Goal: Task Accomplishment & Management: Manage account settings

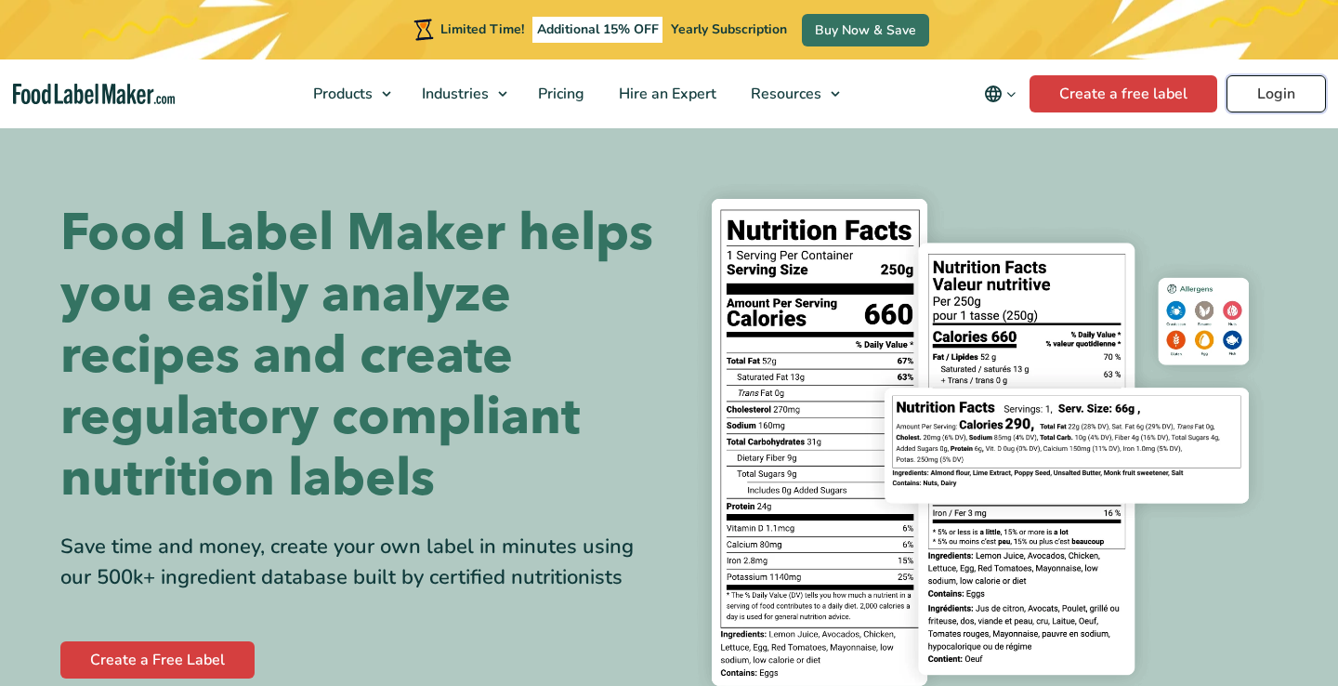
click at [1253, 98] on link "Login" at bounding box center [1275, 93] width 99 height 37
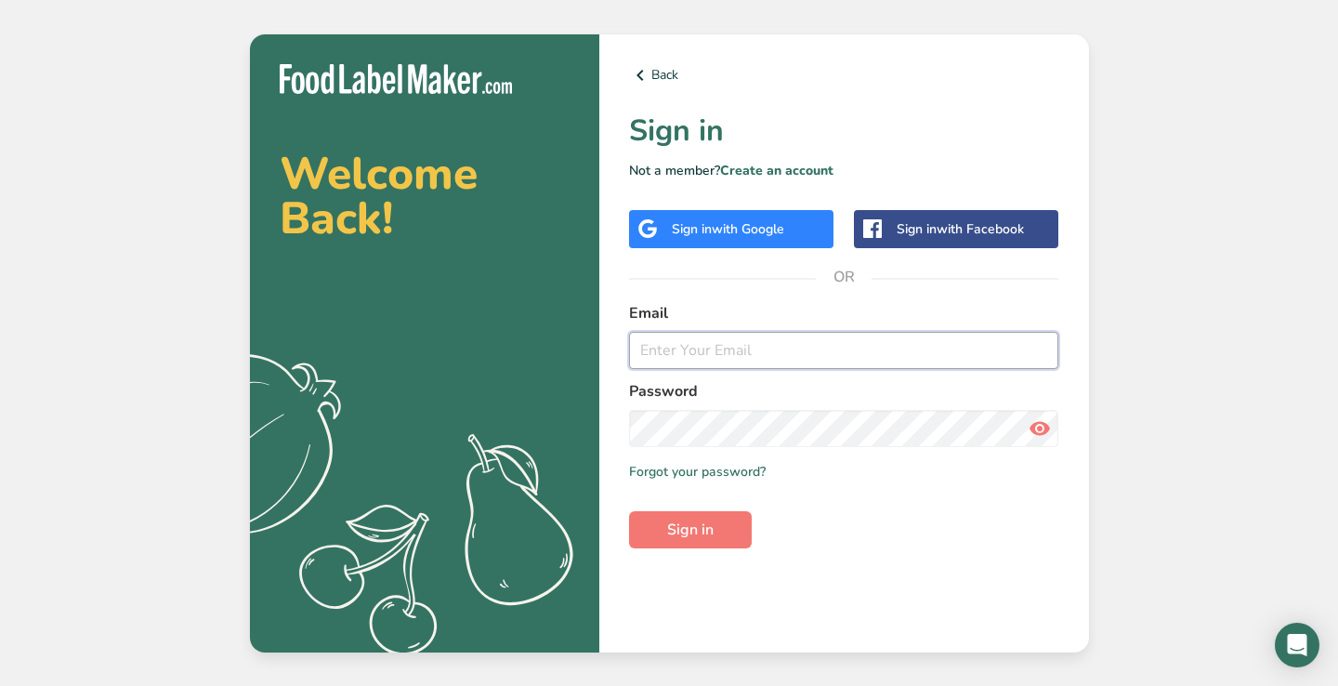
click at [701, 348] on input "email" at bounding box center [844, 350] width 430 height 37
type input "[EMAIL_ADDRESS][DOMAIN_NAME]"
click at [629, 511] on button "Sign in" at bounding box center [690, 529] width 123 height 37
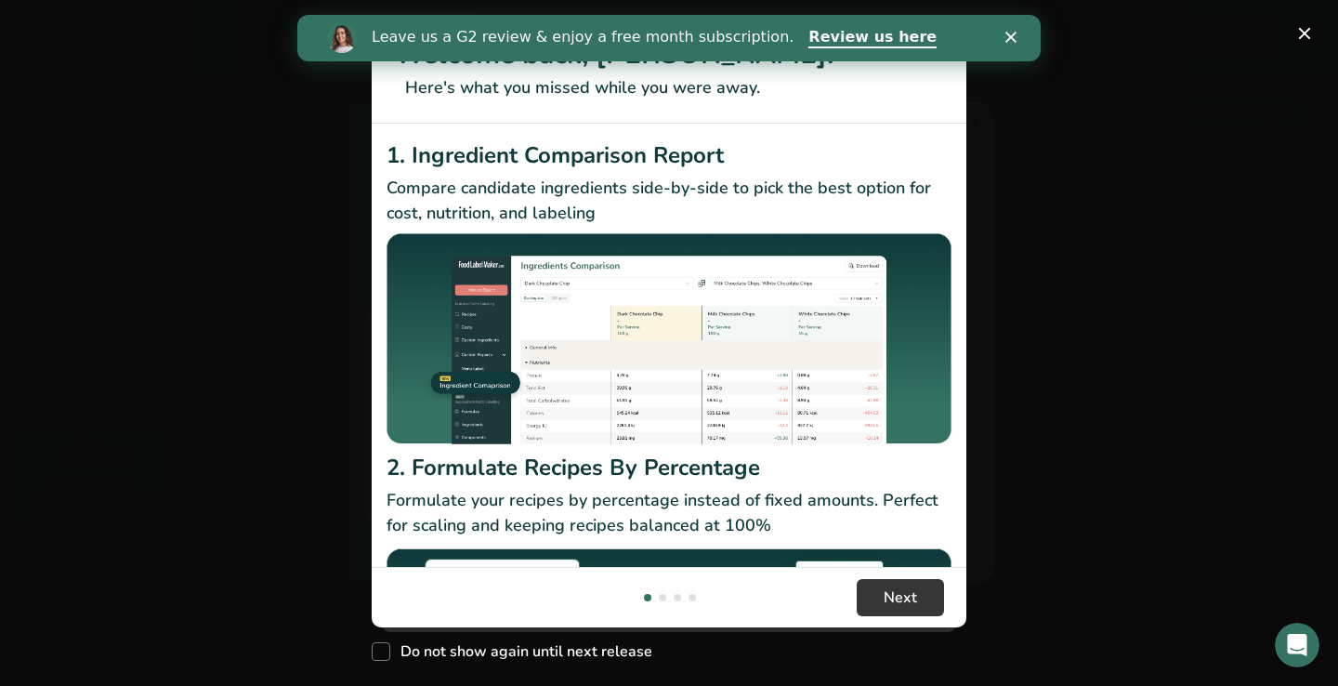
click at [838, 584] on footer "Next" at bounding box center [669, 597] width 595 height 60
click at [878, 589] on button "Next" at bounding box center [900, 597] width 87 height 37
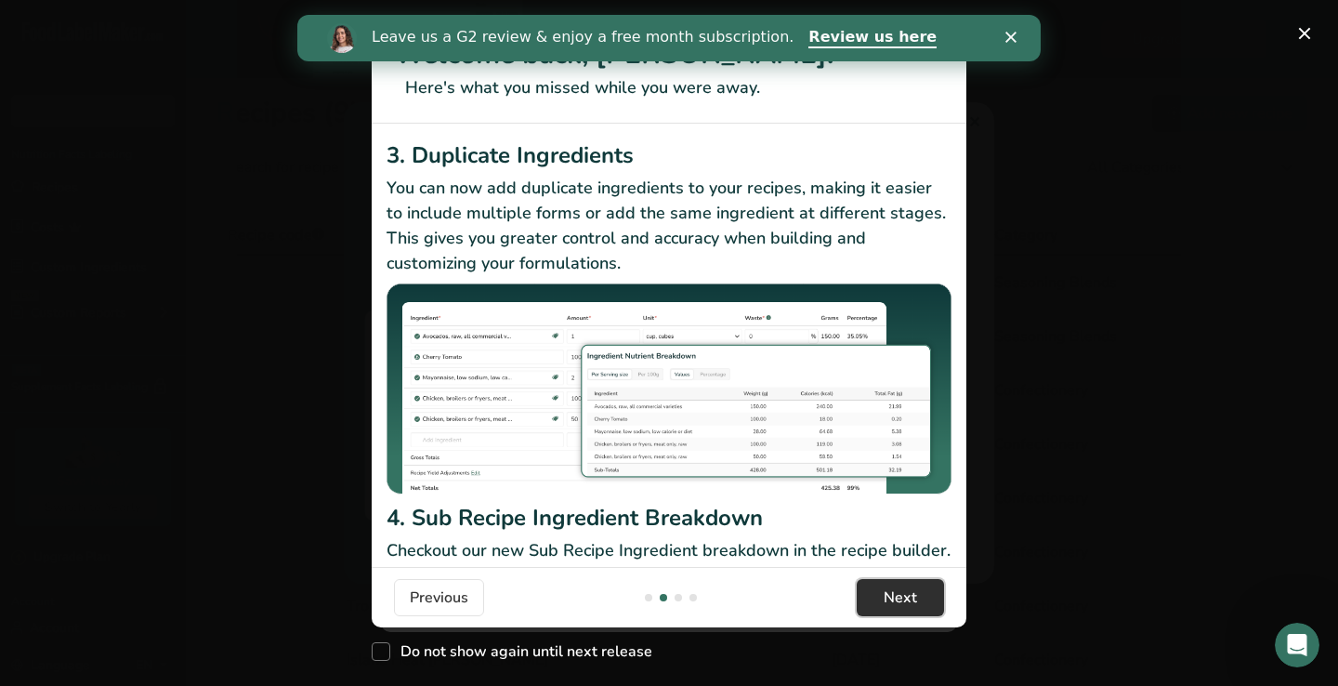
click at [878, 589] on button "Next" at bounding box center [900, 597] width 87 height 37
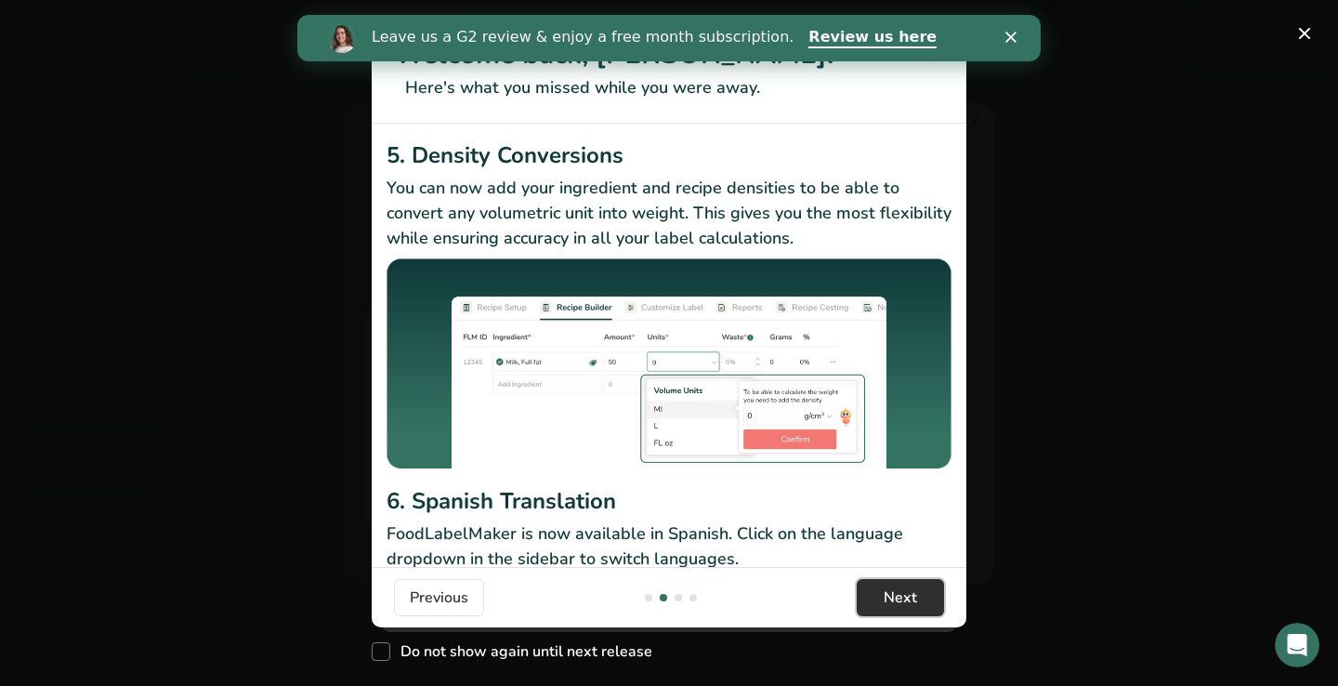
click at [878, 589] on button "Next" at bounding box center [900, 597] width 87 height 37
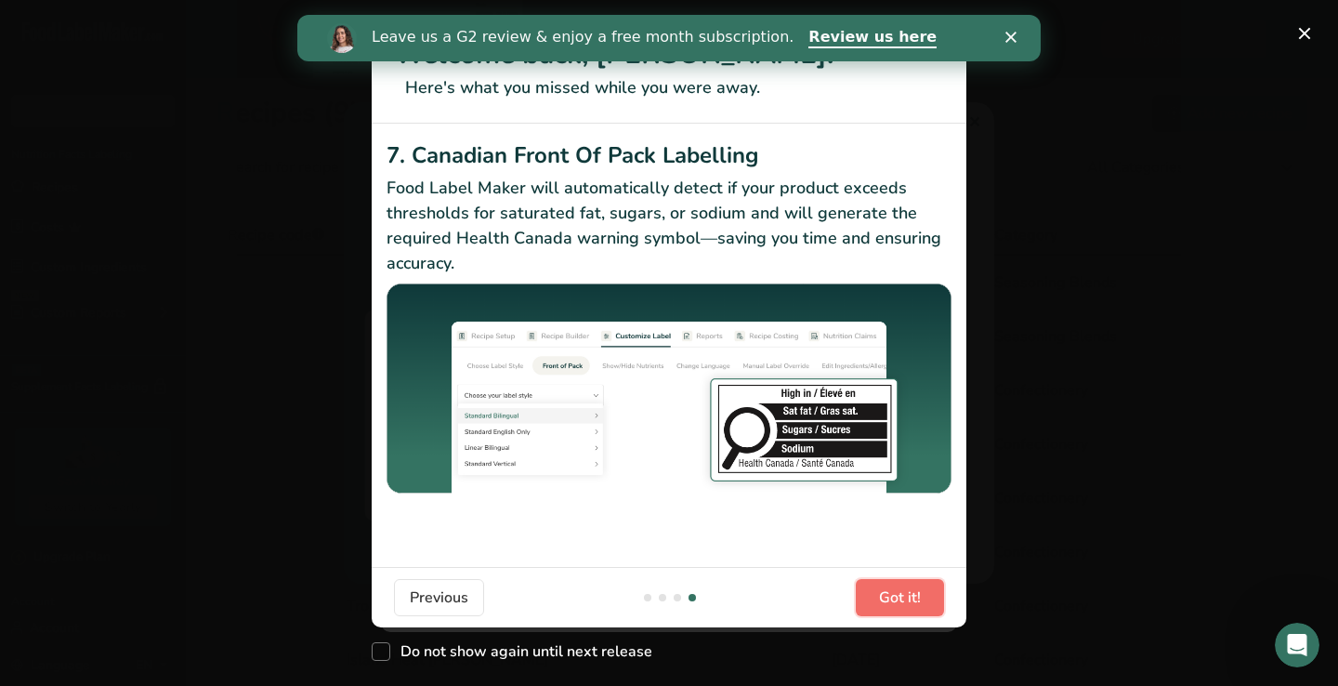
click at [878, 589] on button "Got it!" at bounding box center [900, 597] width 88 height 37
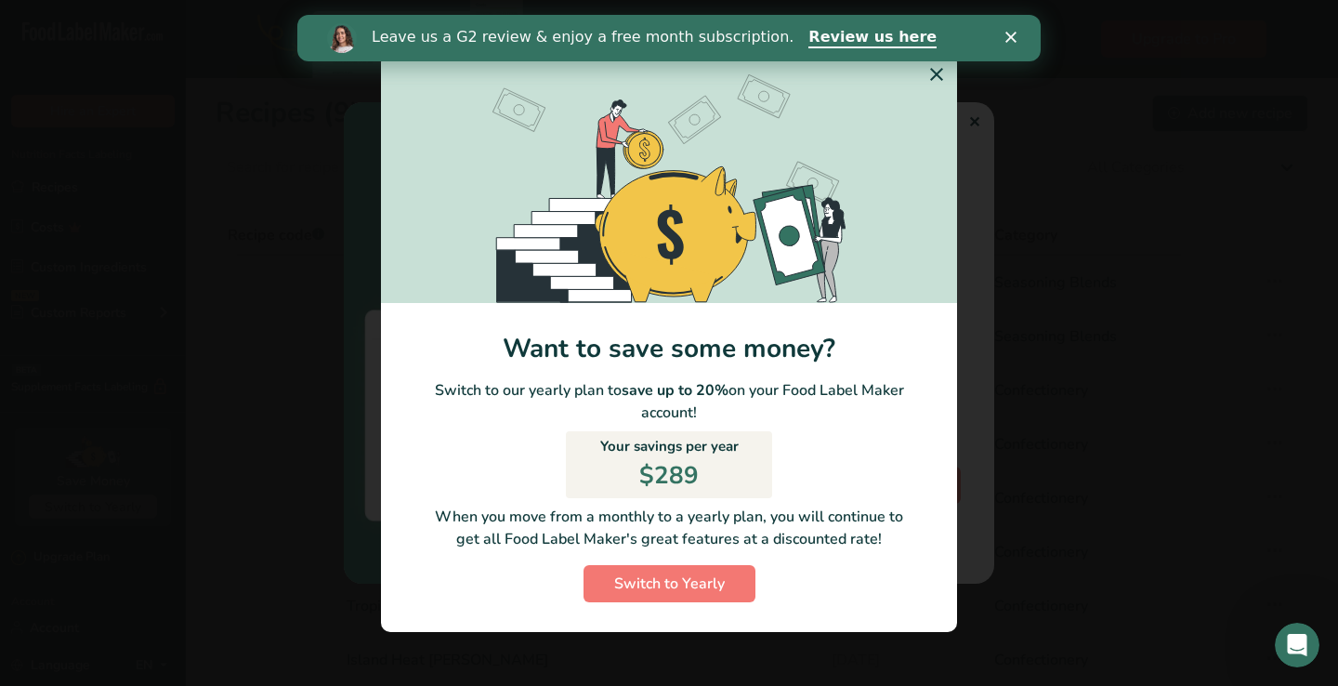
click at [937, 76] on icon "Switch to Yearly Modal" at bounding box center [936, 74] width 22 height 33
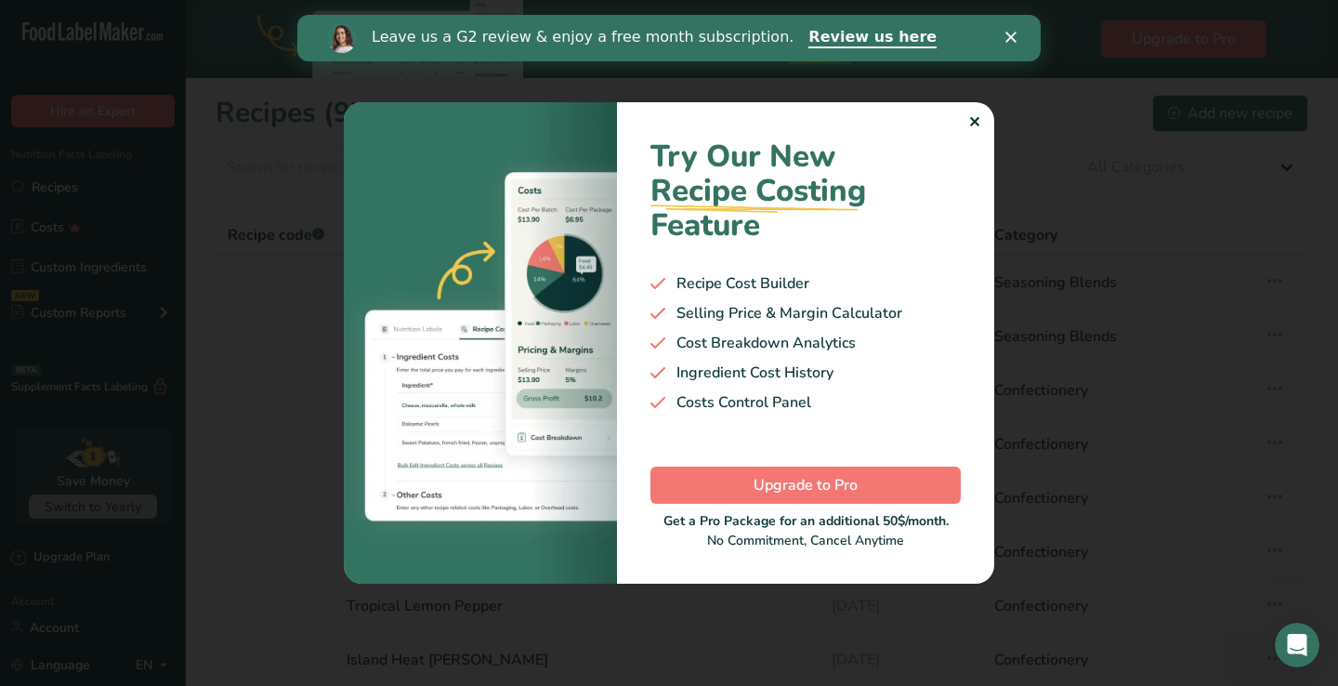
click at [974, 126] on div "✕" at bounding box center [974, 122] width 12 height 22
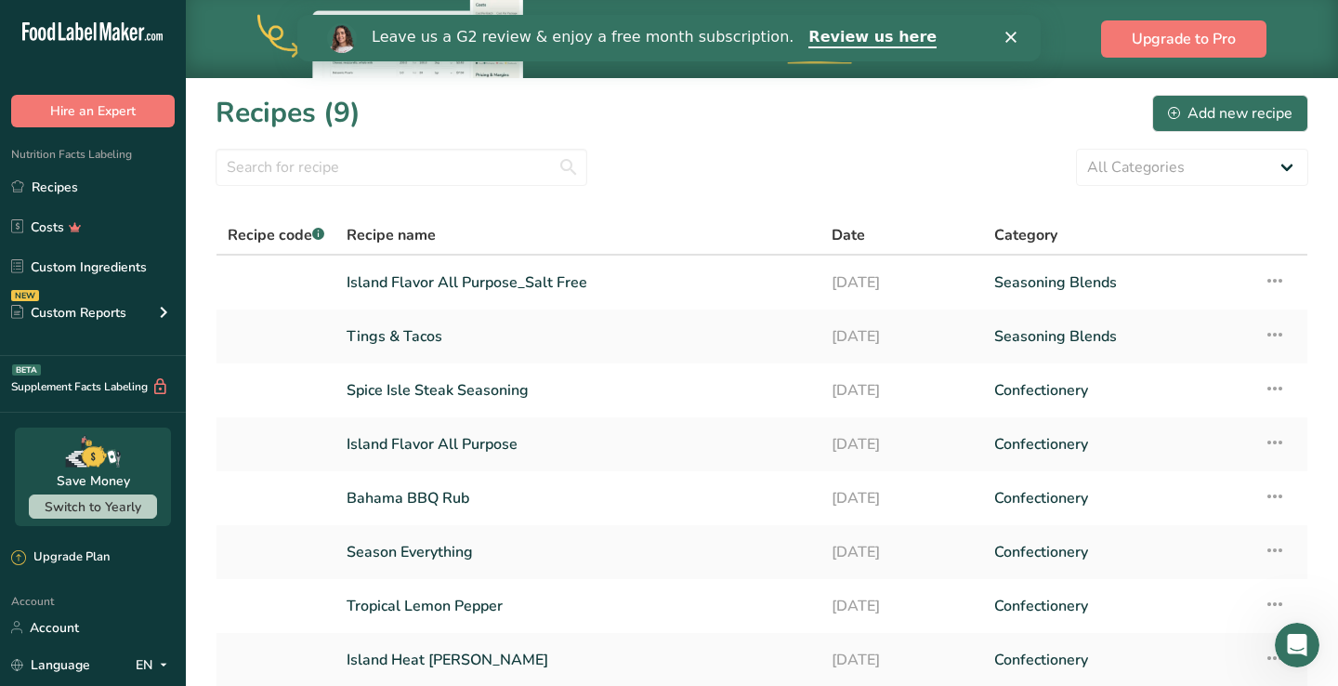
click at [1011, 40] on icon "Close" at bounding box center [1010, 37] width 11 height 11
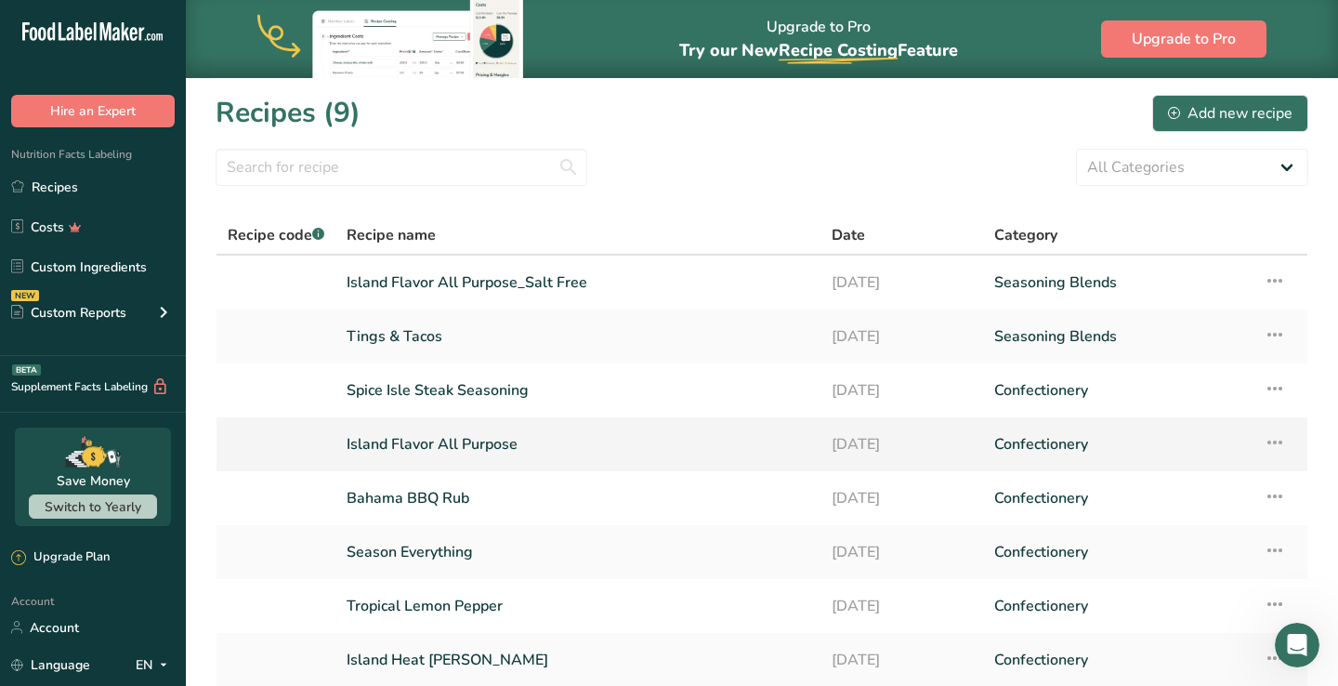
scroll to position [8, 0]
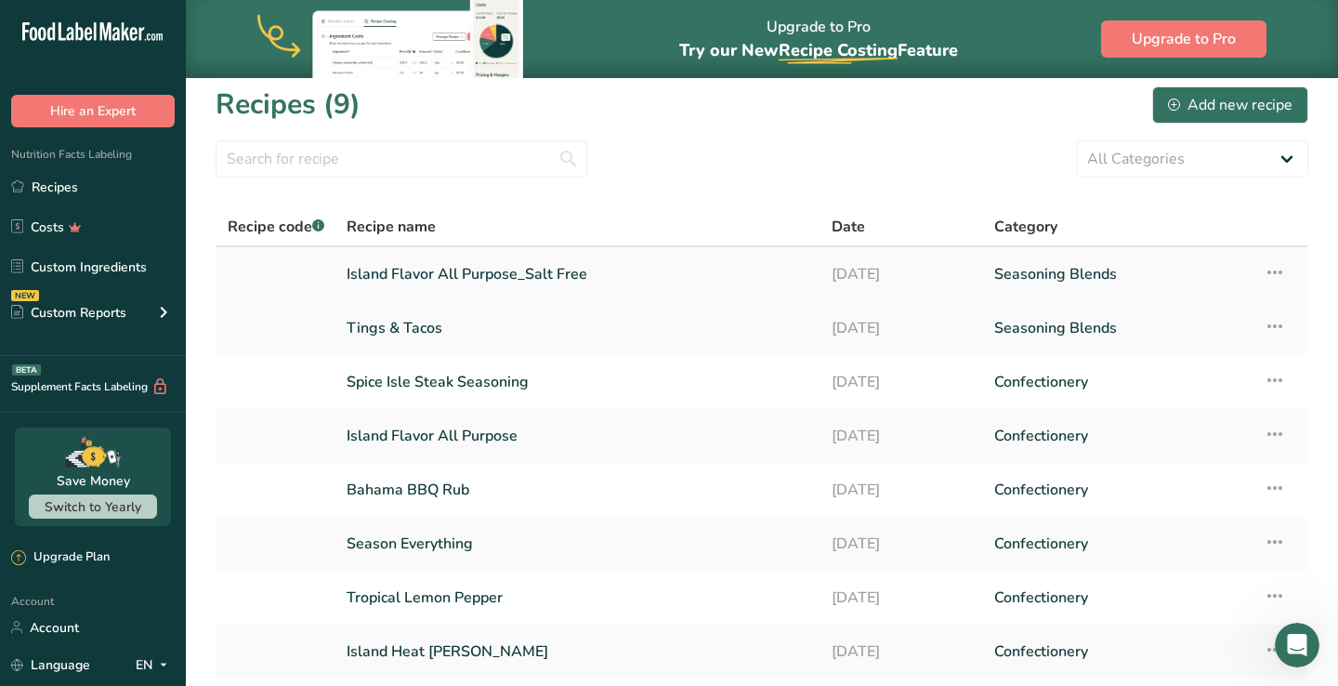
click at [1284, 277] on icon at bounding box center [1275, 272] width 22 height 33
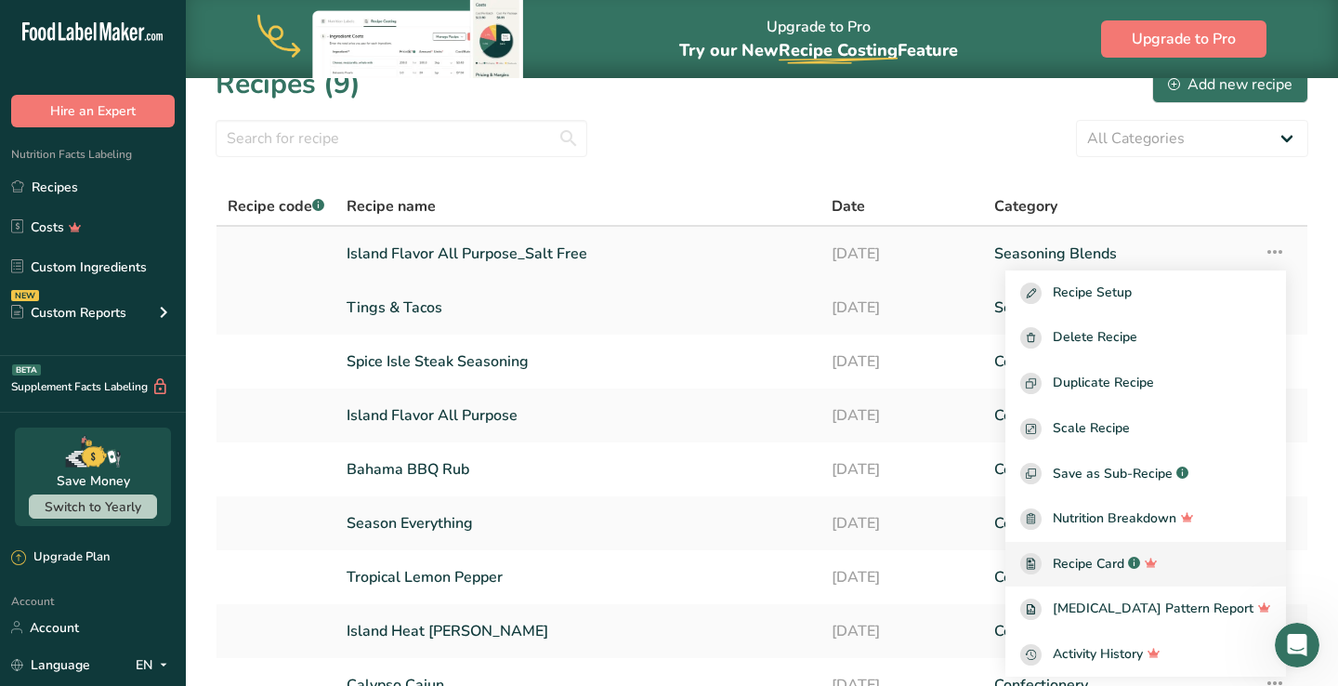
scroll to position [0, 0]
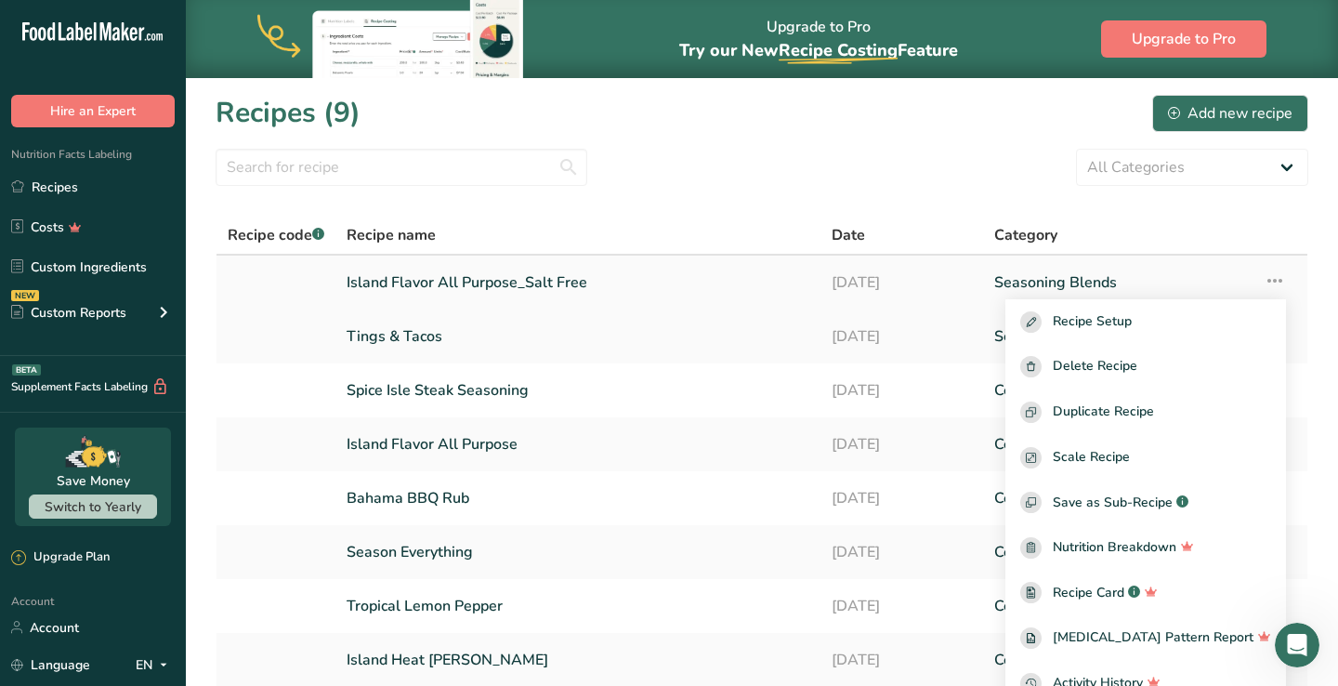
click at [539, 281] on link "Island Flavor All Purpose_Salt Free" at bounding box center [578, 282] width 463 height 39
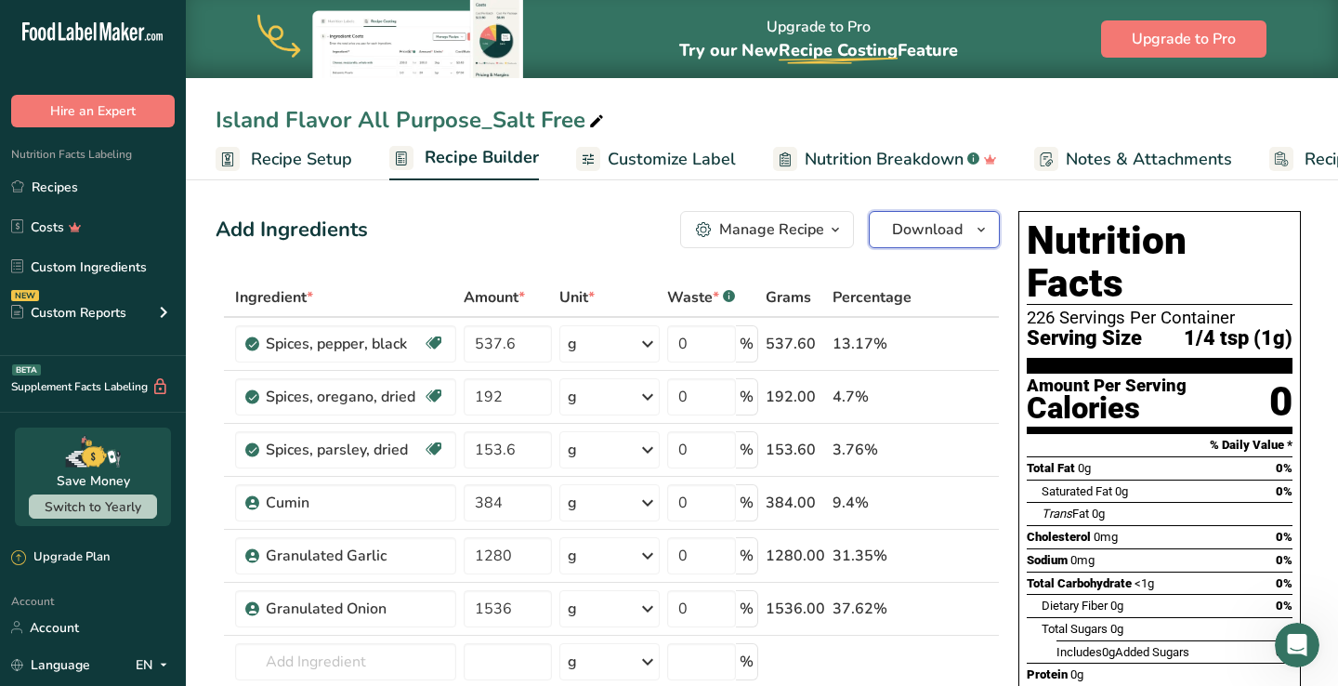
click at [944, 230] on span "Download" at bounding box center [927, 229] width 71 height 22
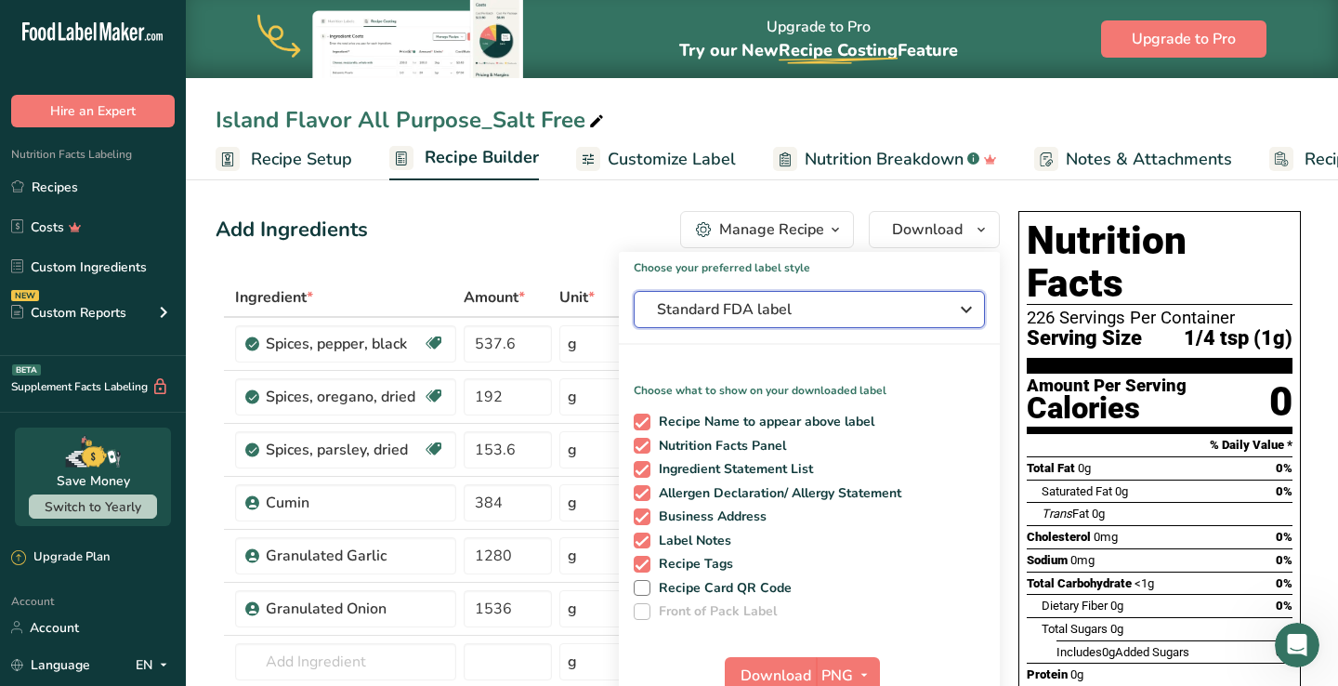
click at [845, 301] on span "Standard FDA label" at bounding box center [796, 309] width 279 height 22
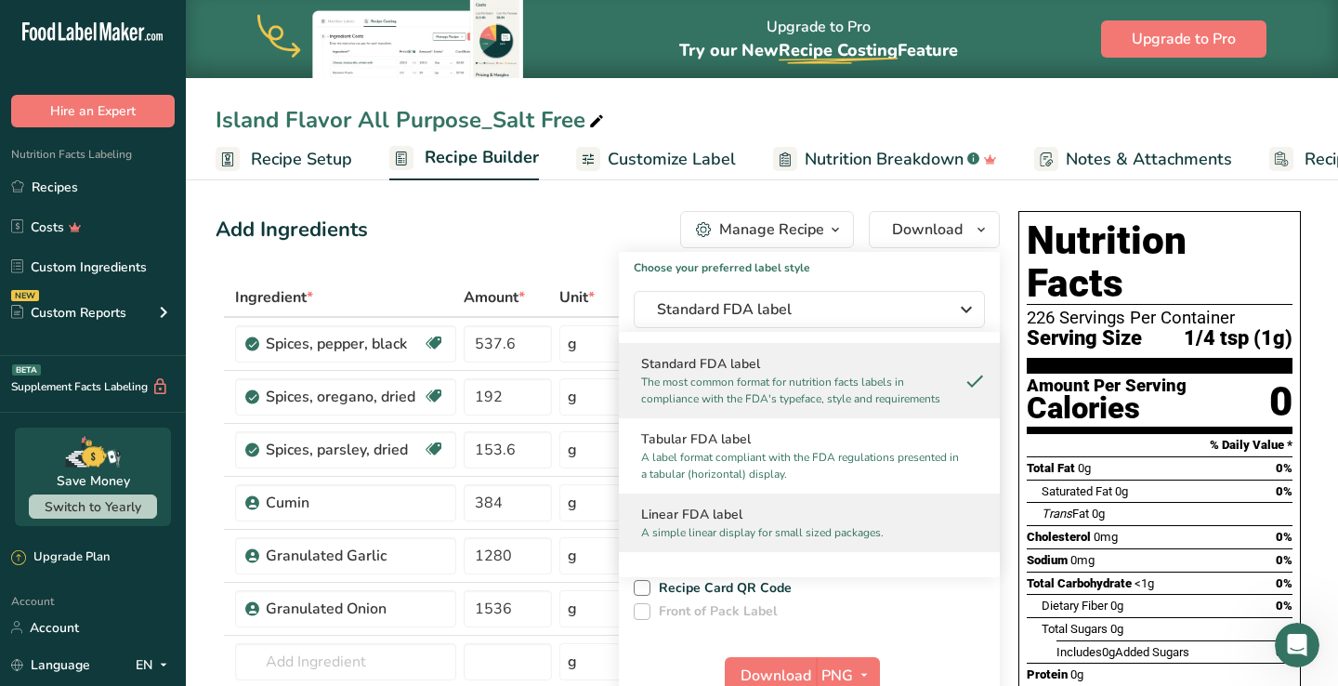
click at [771, 511] on h2 "Linear FDA label" at bounding box center [809, 515] width 336 height 20
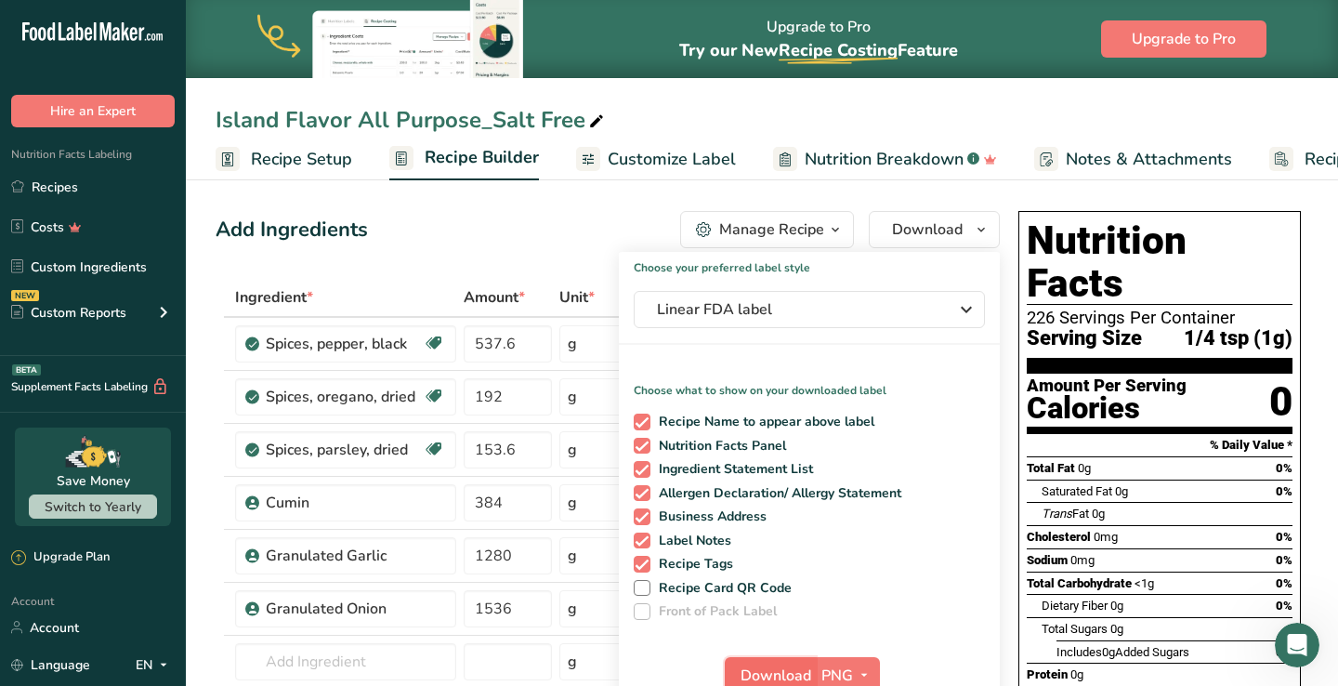
click at [786, 674] on span "Download" at bounding box center [776, 675] width 71 height 22
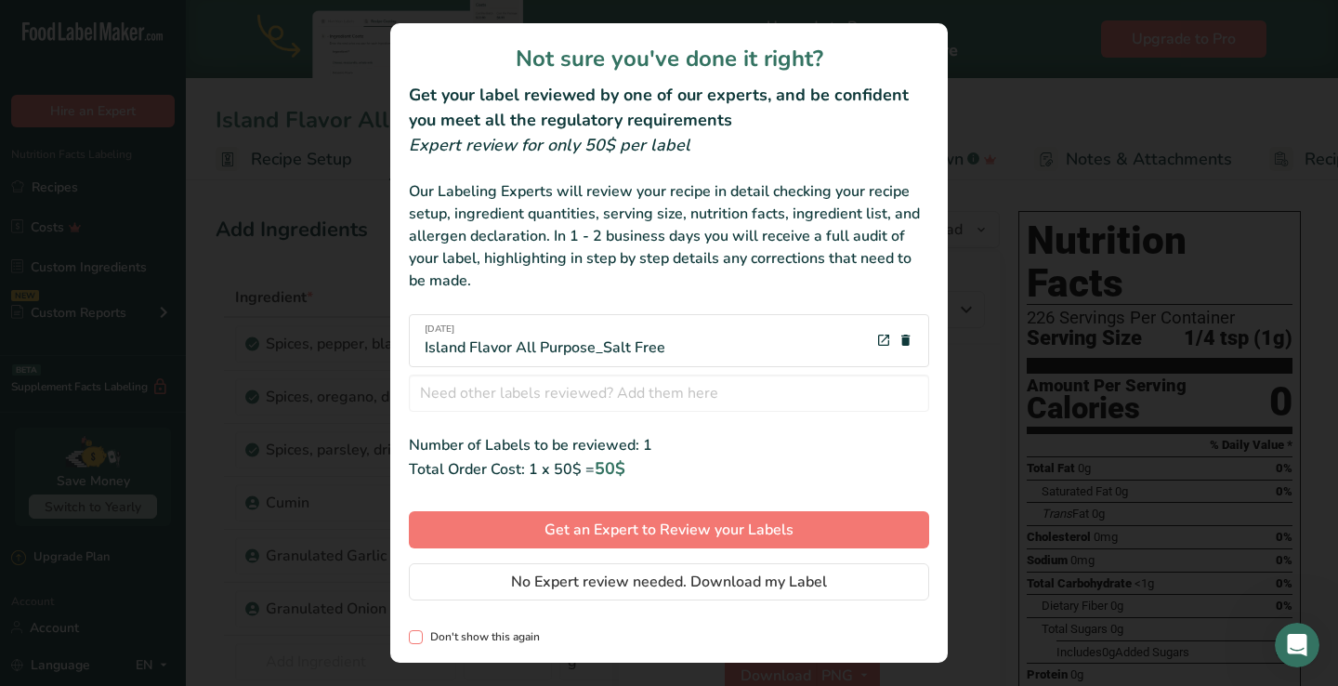
click at [416, 637] on span "review labels modal" at bounding box center [416, 637] width 14 height 14
click at [416, 637] on input "Don't show this again" at bounding box center [415, 637] width 12 height 12
checkbox input "true"
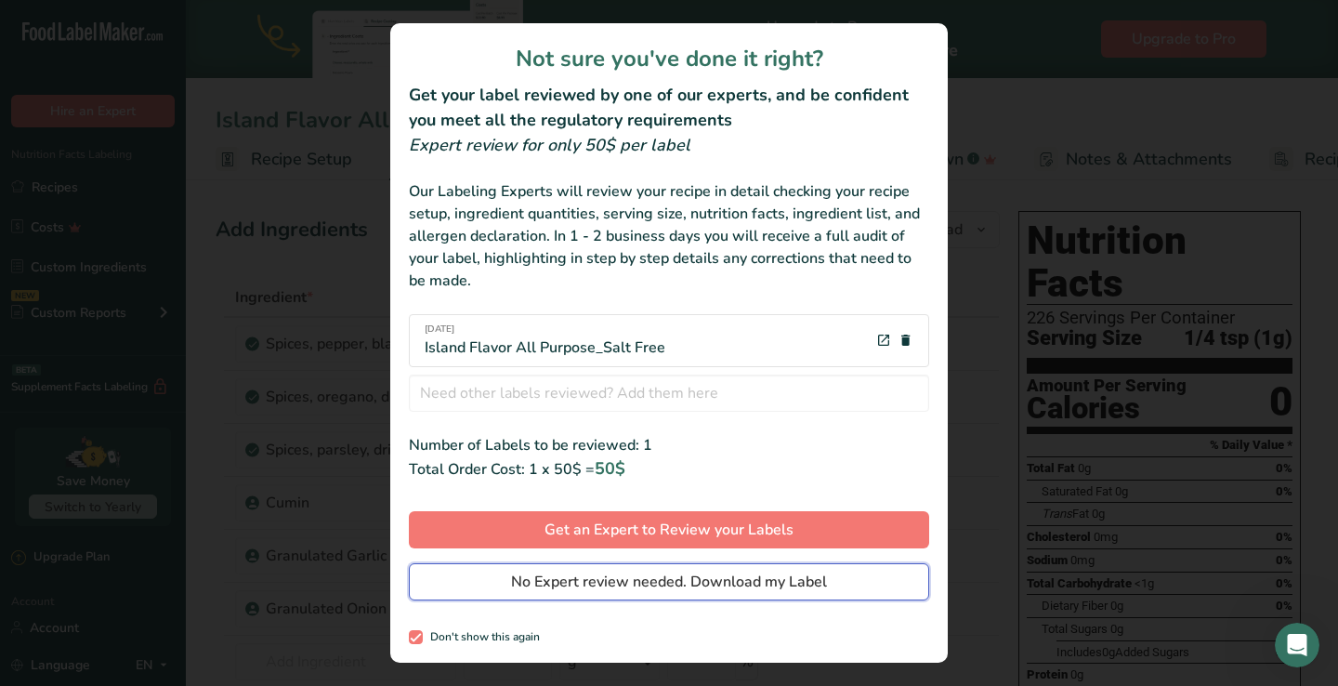
click at [591, 590] on span "No Expert review needed. Download my Label" at bounding box center [669, 582] width 316 height 22
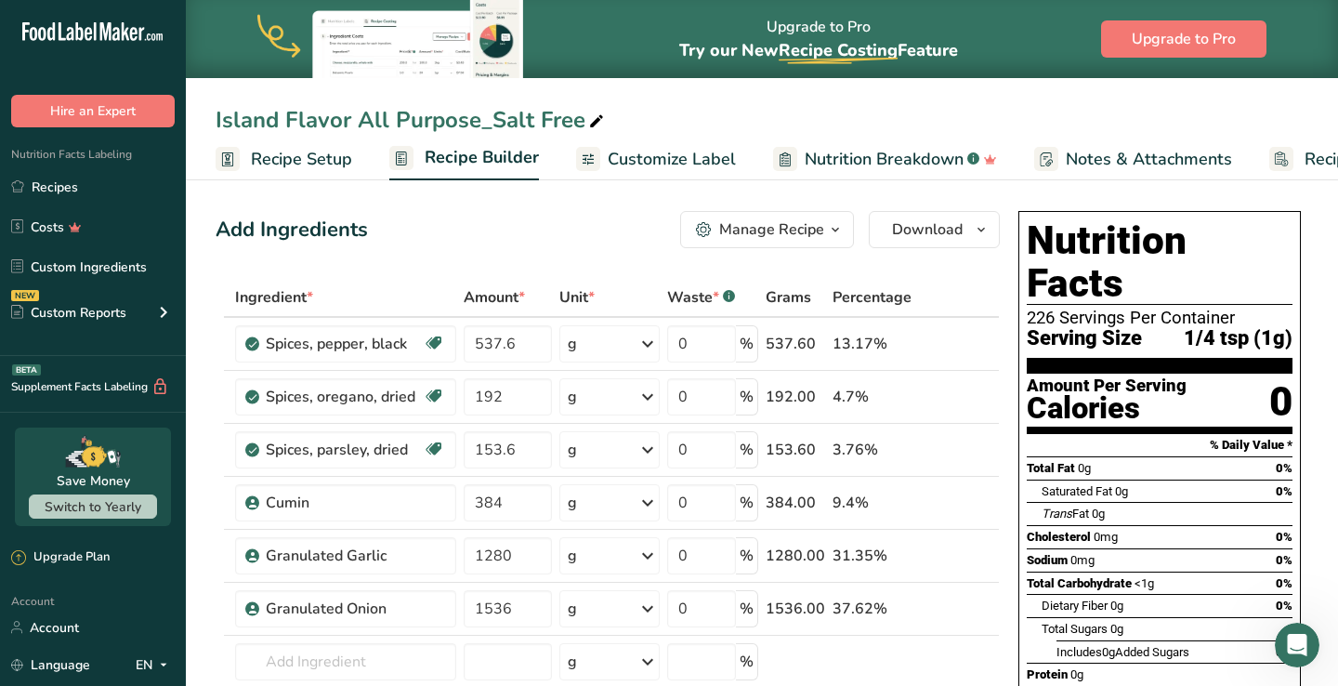
click at [799, 107] on div "Island Flavor All Purpose_Salt Free" at bounding box center [762, 119] width 1152 height 33
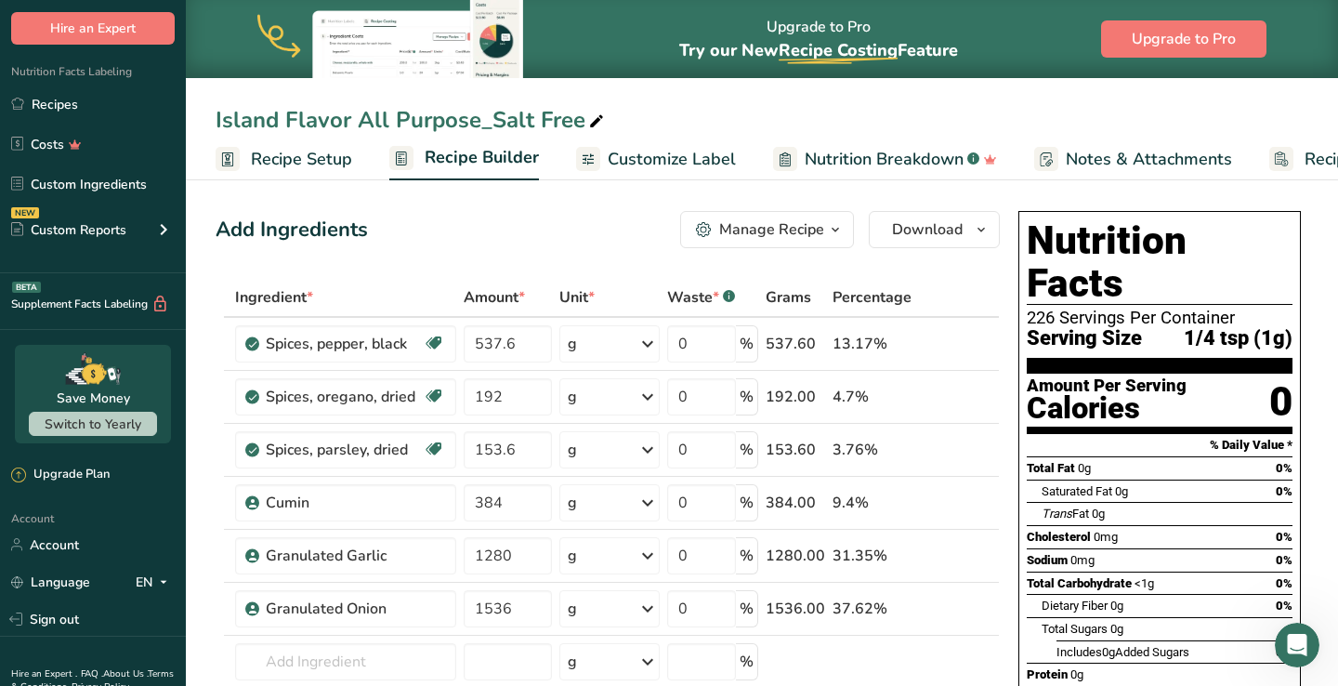
scroll to position [155, 0]
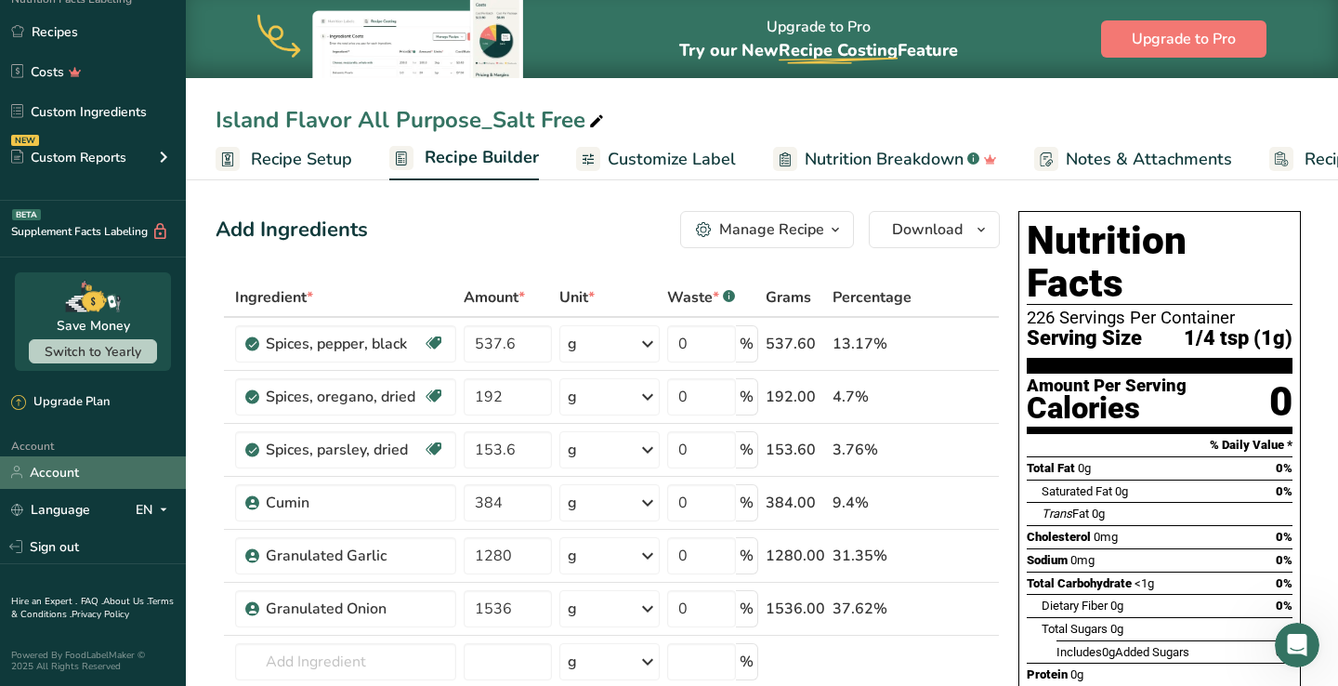
click at [75, 484] on link "Account" at bounding box center [93, 472] width 186 height 33
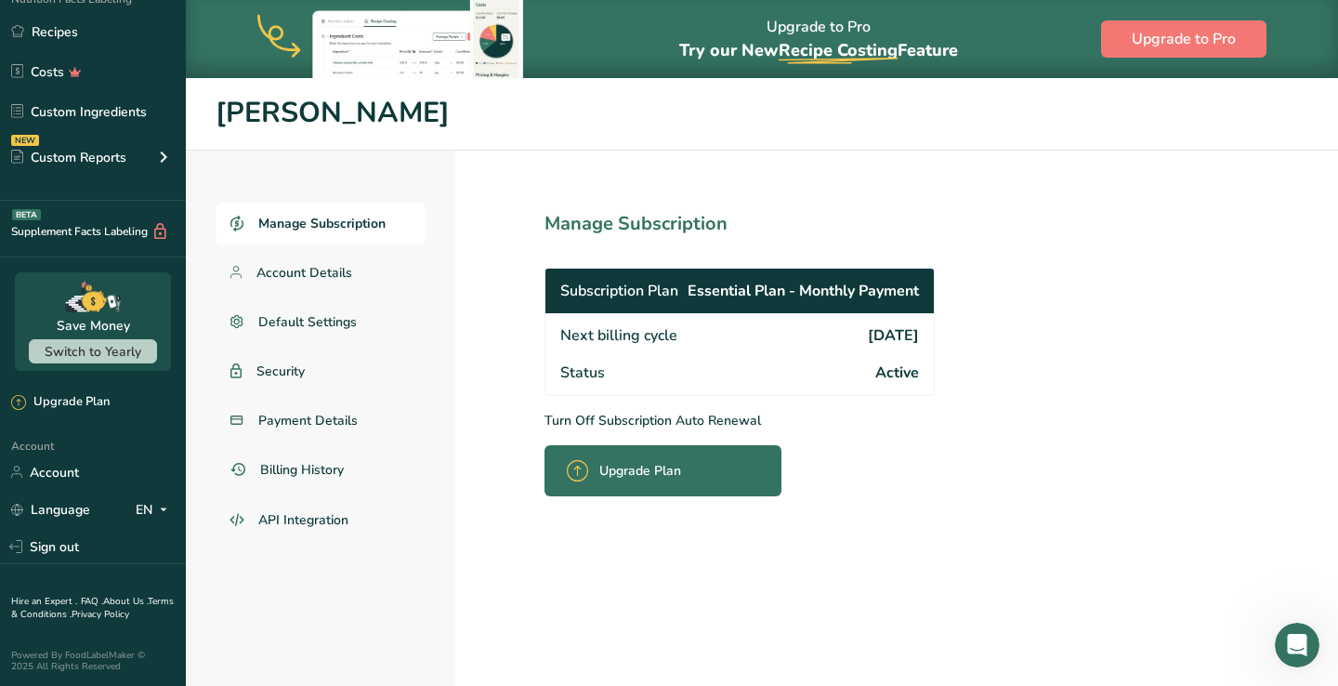
click at [604, 413] on p "Turn Off Subscription Auto Renewal" at bounding box center [780, 421] width 472 height 20
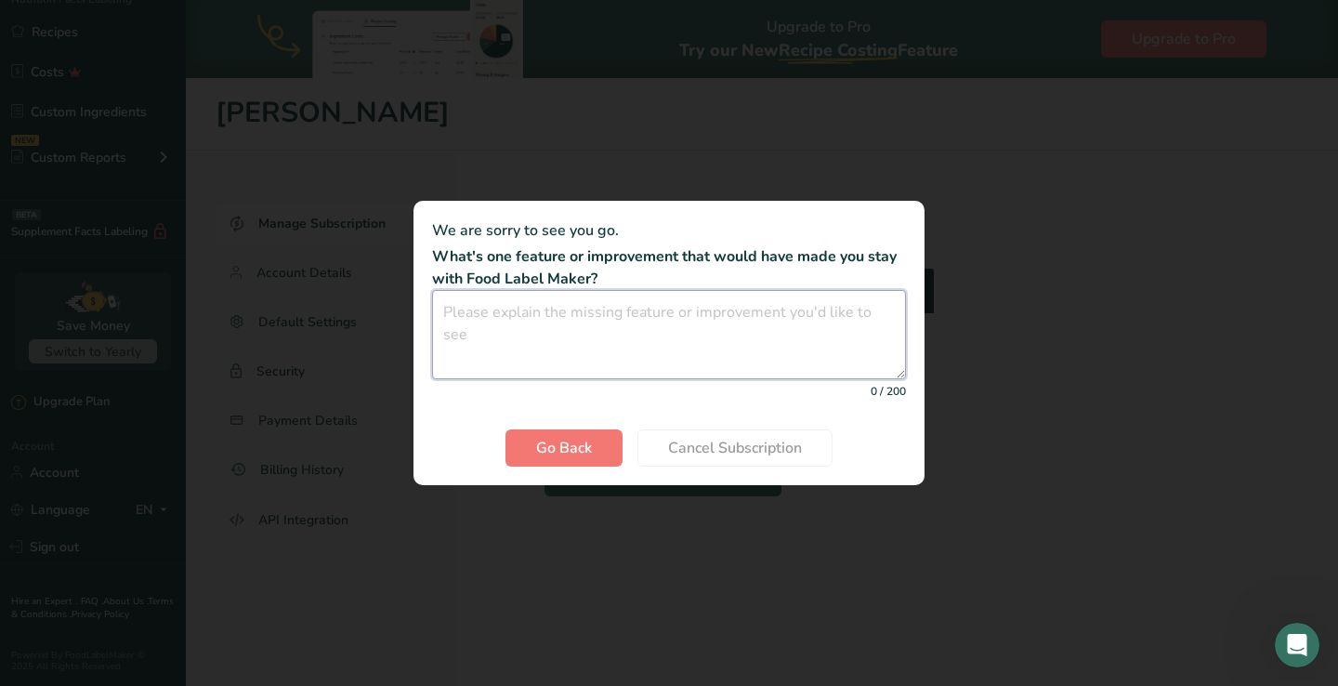
click at [619, 306] on textarea "Cancel subscription modal" at bounding box center [669, 334] width 474 height 89
type textarea "Pausing for now"
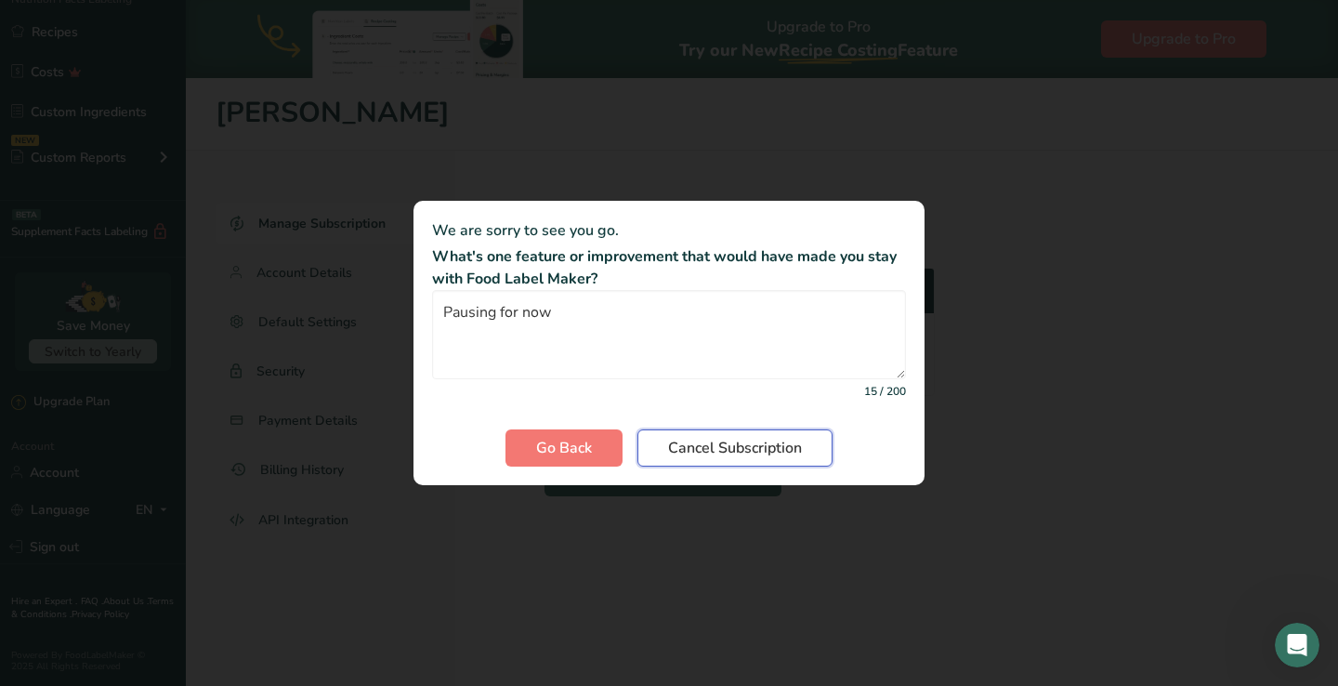
click at [796, 453] on span "Cancel Subscription" at bounding box center [735, 448] width 134 height 22
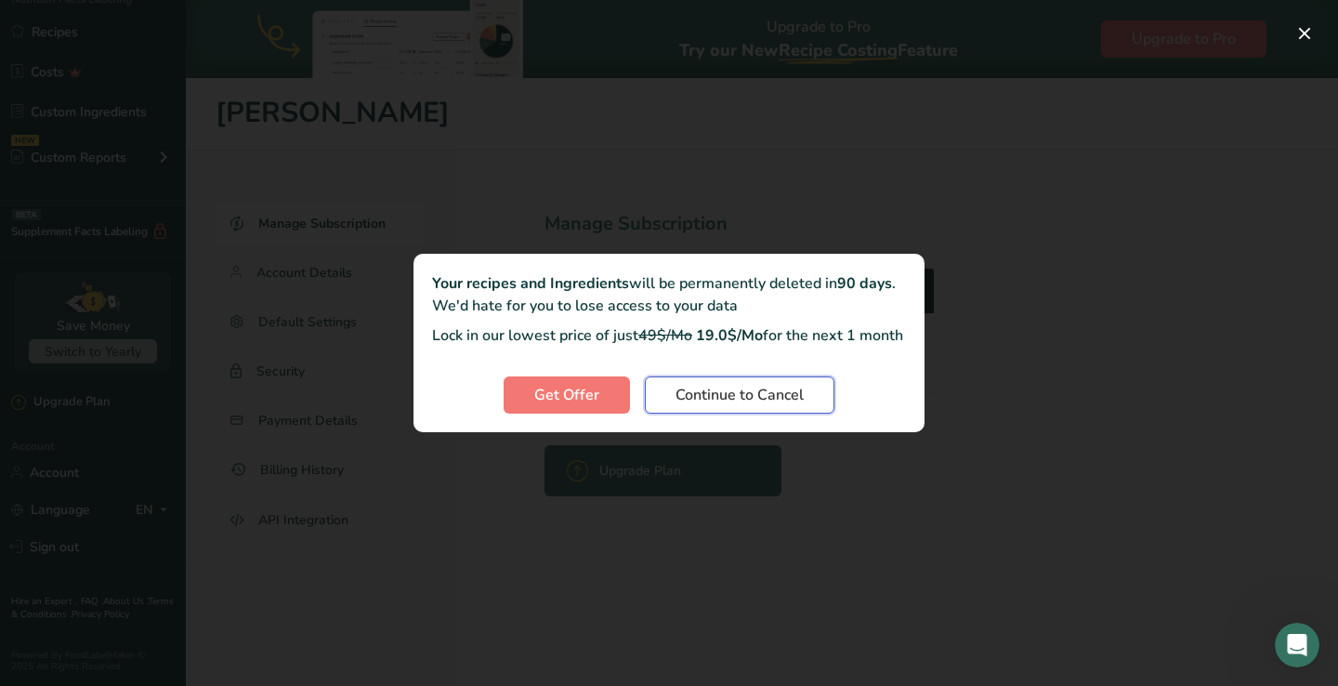
click at [758, 406] on span "Continue to Cancel" at bounding box center [739, 395] width 128 height 22
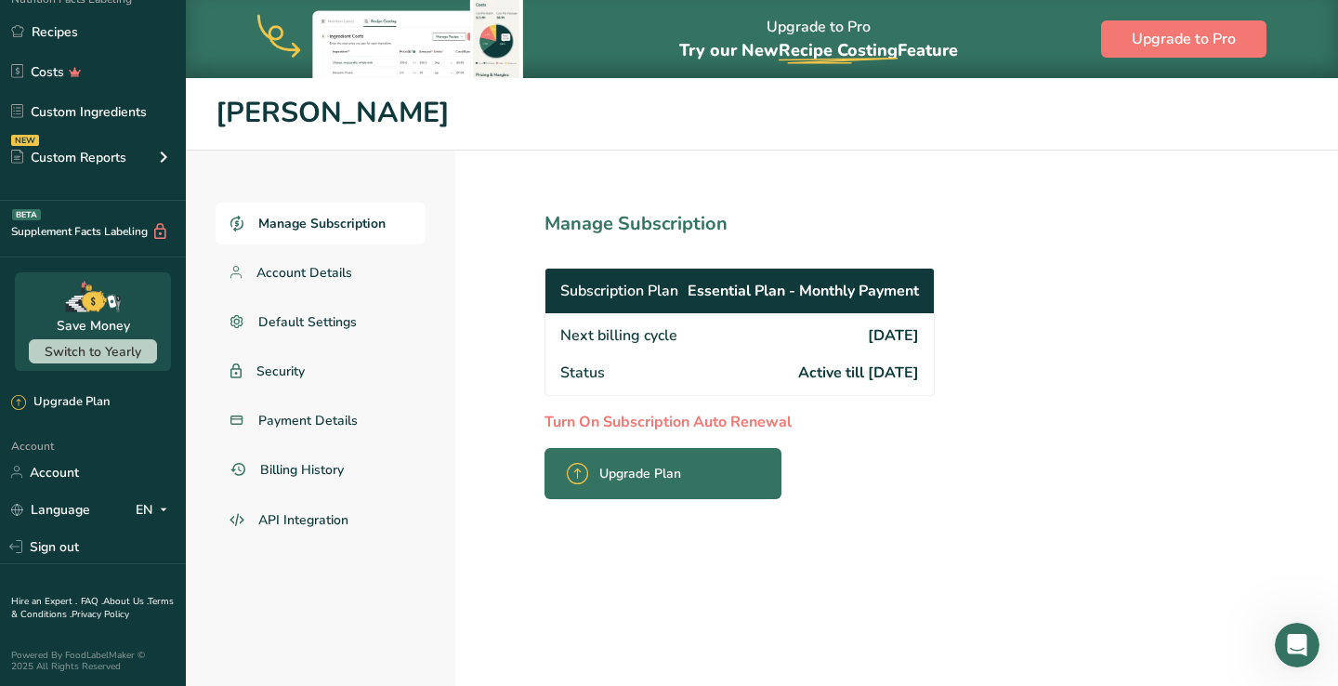
click at [713, 419] on p "Turn On Subscription Auto Renewal" at bounding box center [780, 422] width 472 height 22
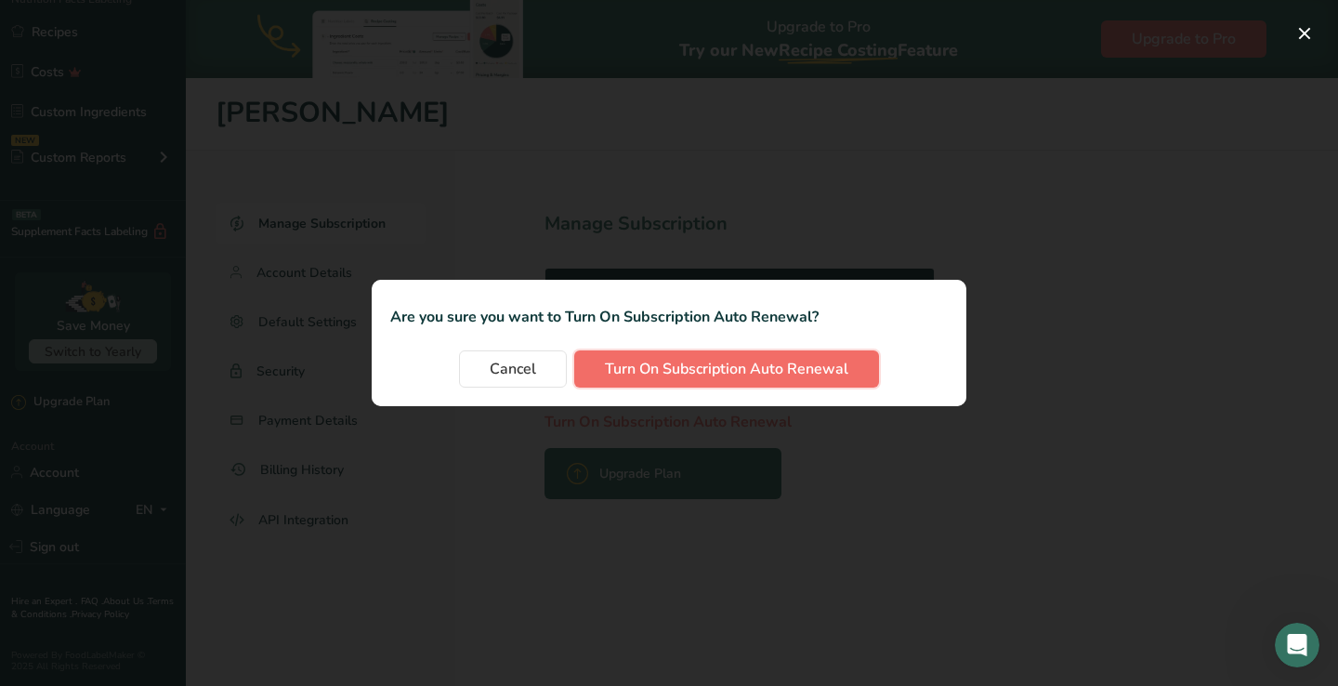
click at [699, 370] on span "Turn On Subscription Auto Renewal" at bounding box center [726, 369] width 243 height 22
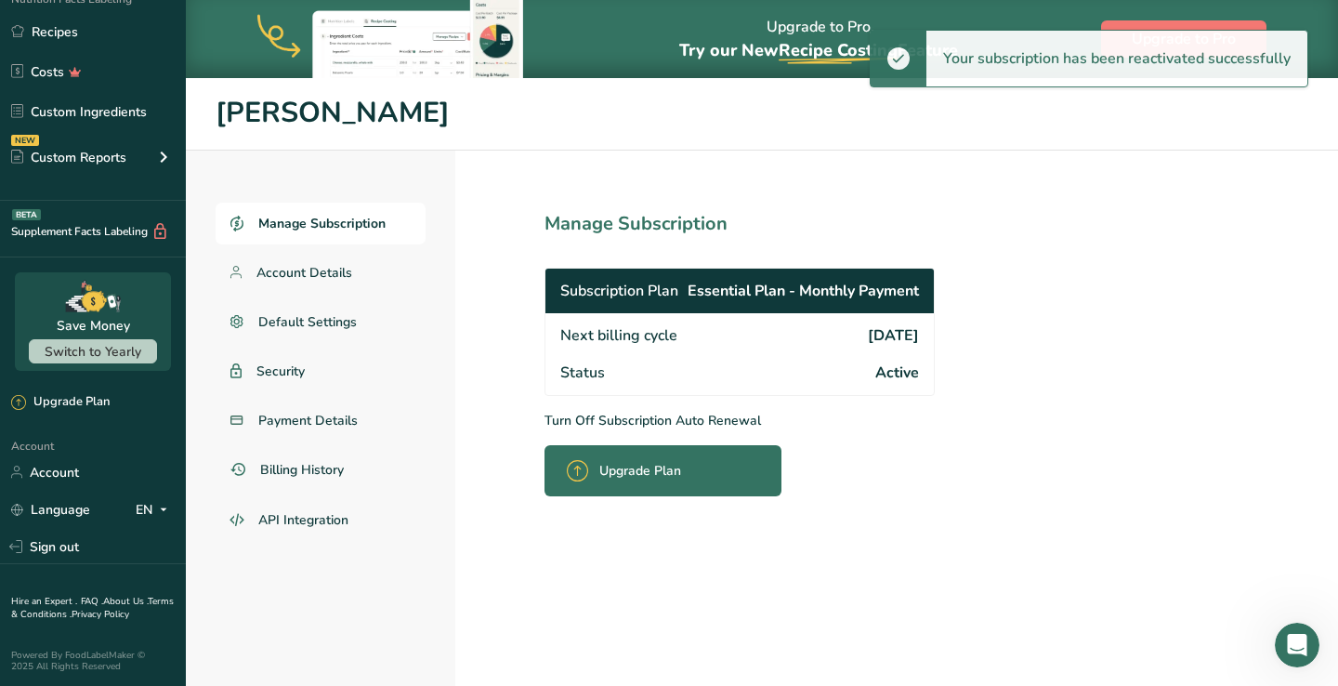
click at [637, 419] on p "Turn Off Subscription Auto Renewal" at bounding box center [780, 421] width 472 height 20
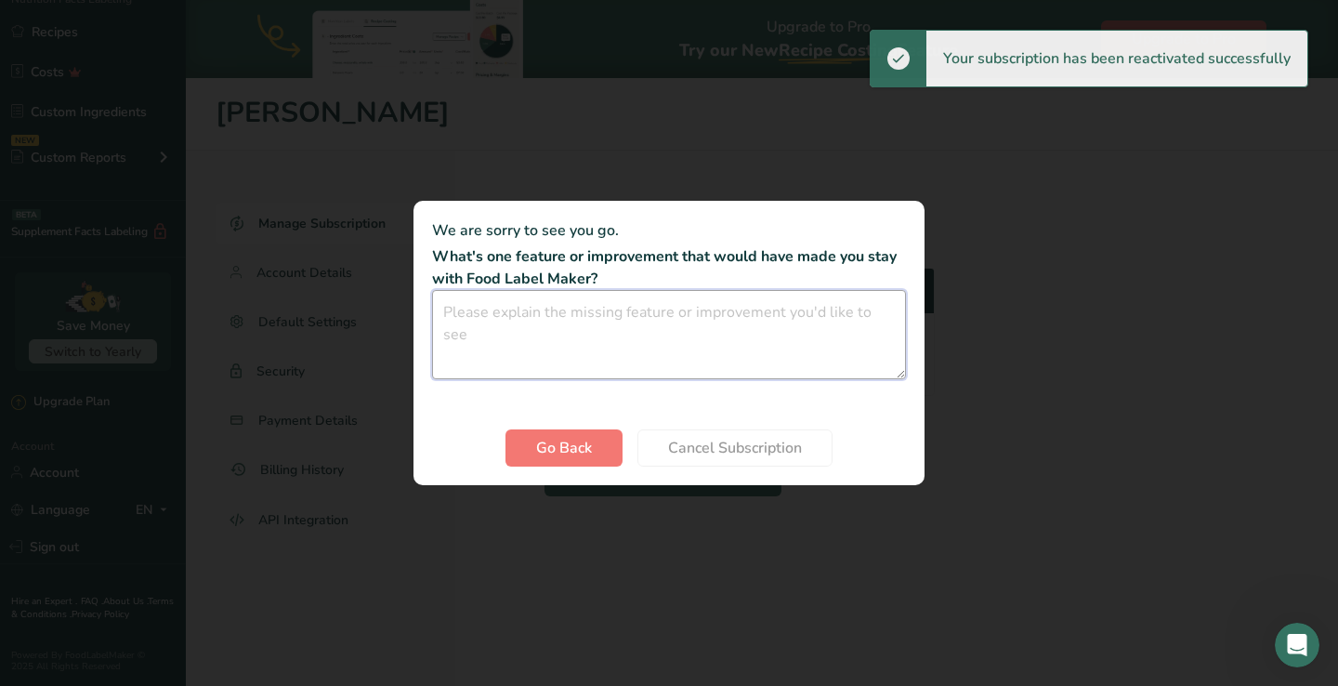
click at [606, 338] on textarea "Cancel subscription modal" at bounding box center [669, 334] width 474 height 89
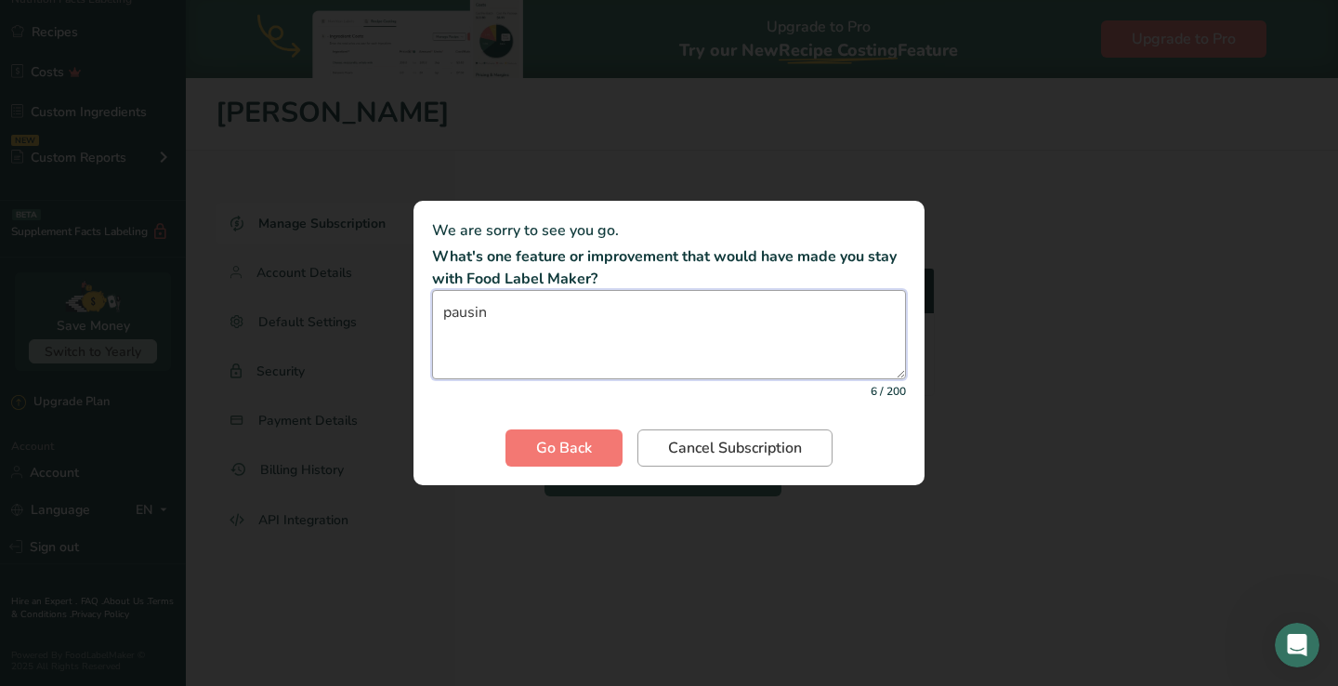
type textarea "pausin"
click at [725, 458] on span "Cancel Subscription" at bounding box center [735, 448] width 134 height 22
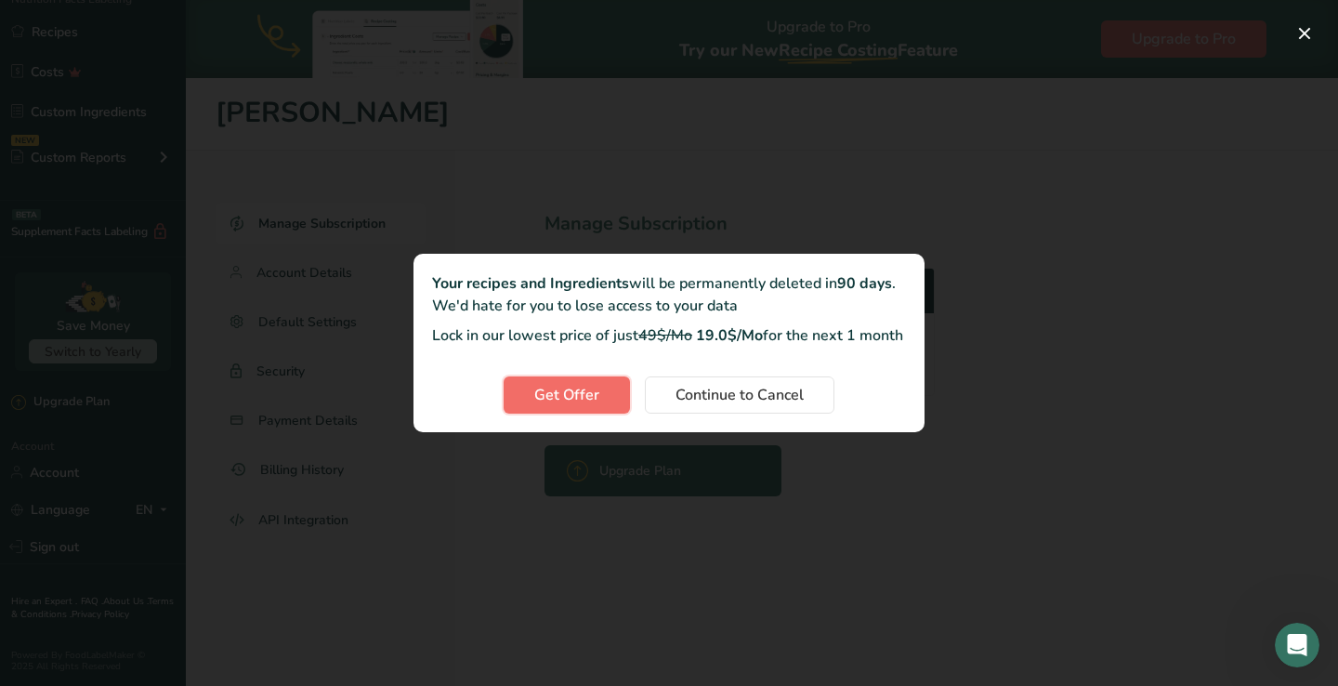
click at [598, 410] on button "Get Offer" at bounding box center [567, 394] width 126 height 37
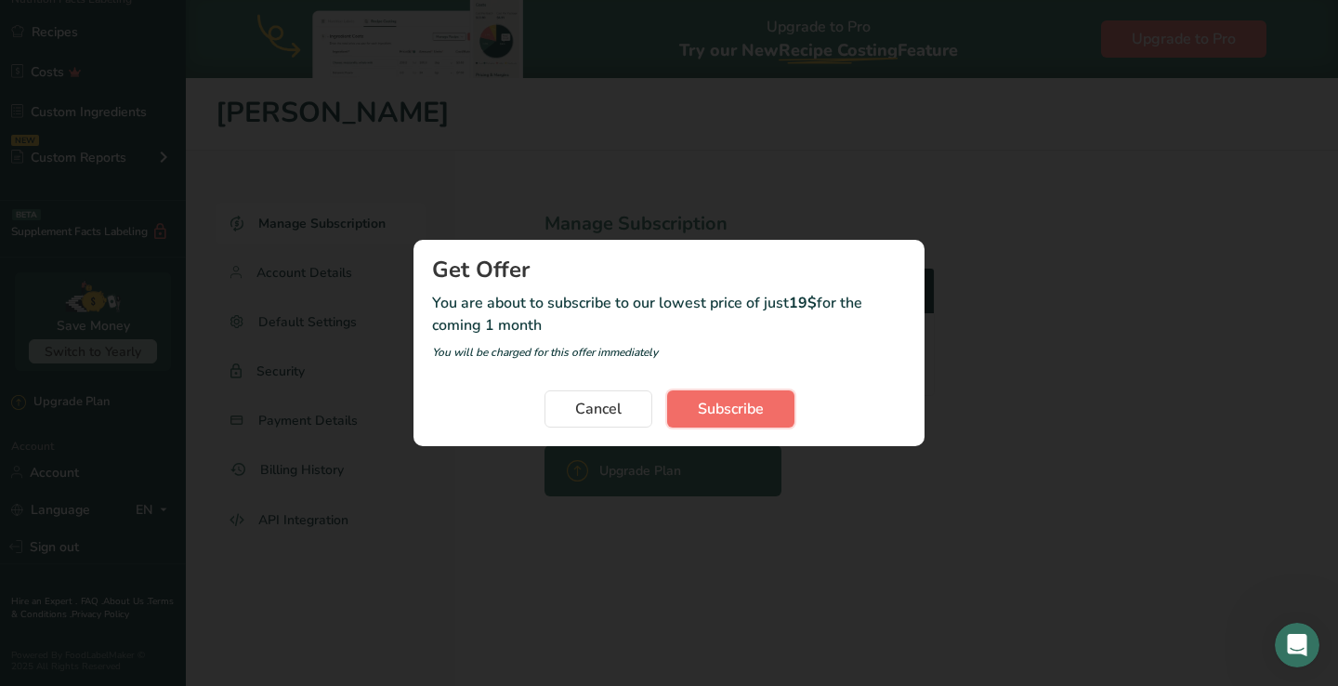
click at [729, 404] on span "Subscribe" at bounding box center [731, 409] width 66 height 22
click at [607, 409] on span "Cancel" at bounding box center [598, 409] width 46 height 22
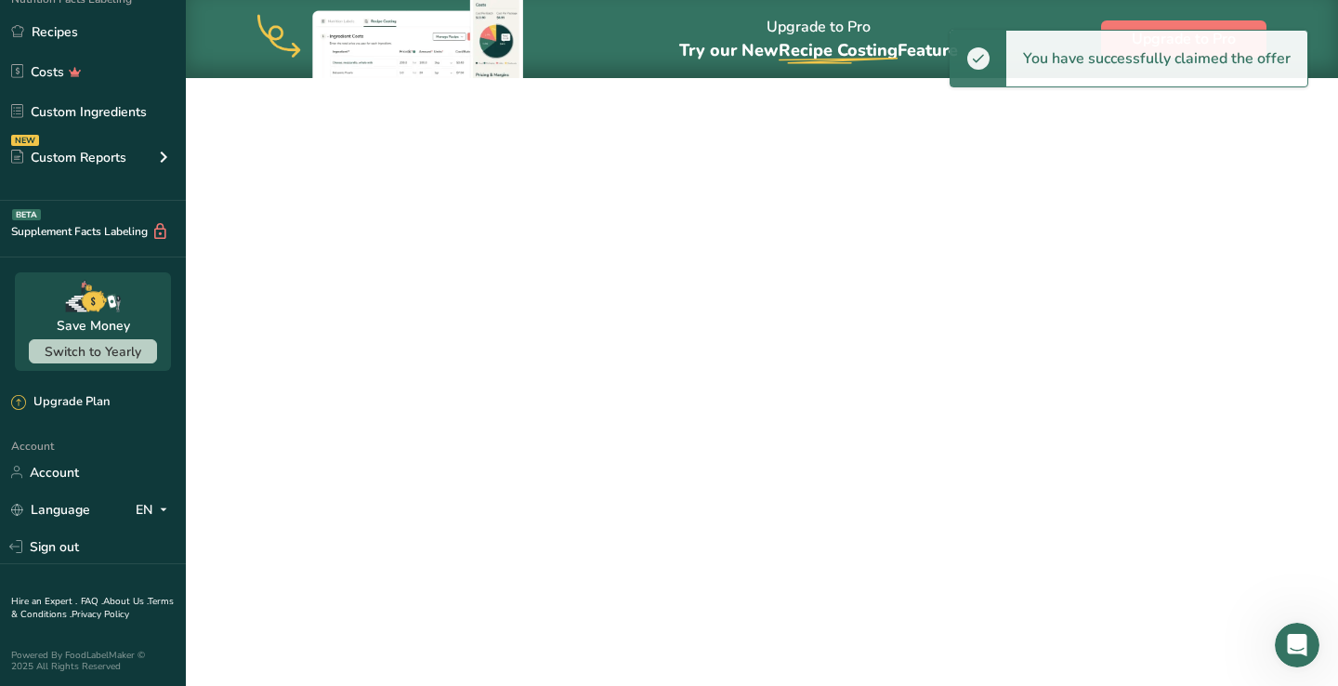
click at [607, 409] on section "Manage Subscription Subscription Plan Essential Plan - Monthly Payment Next bil…" at bounding box center [780, 457] width 650 height 612
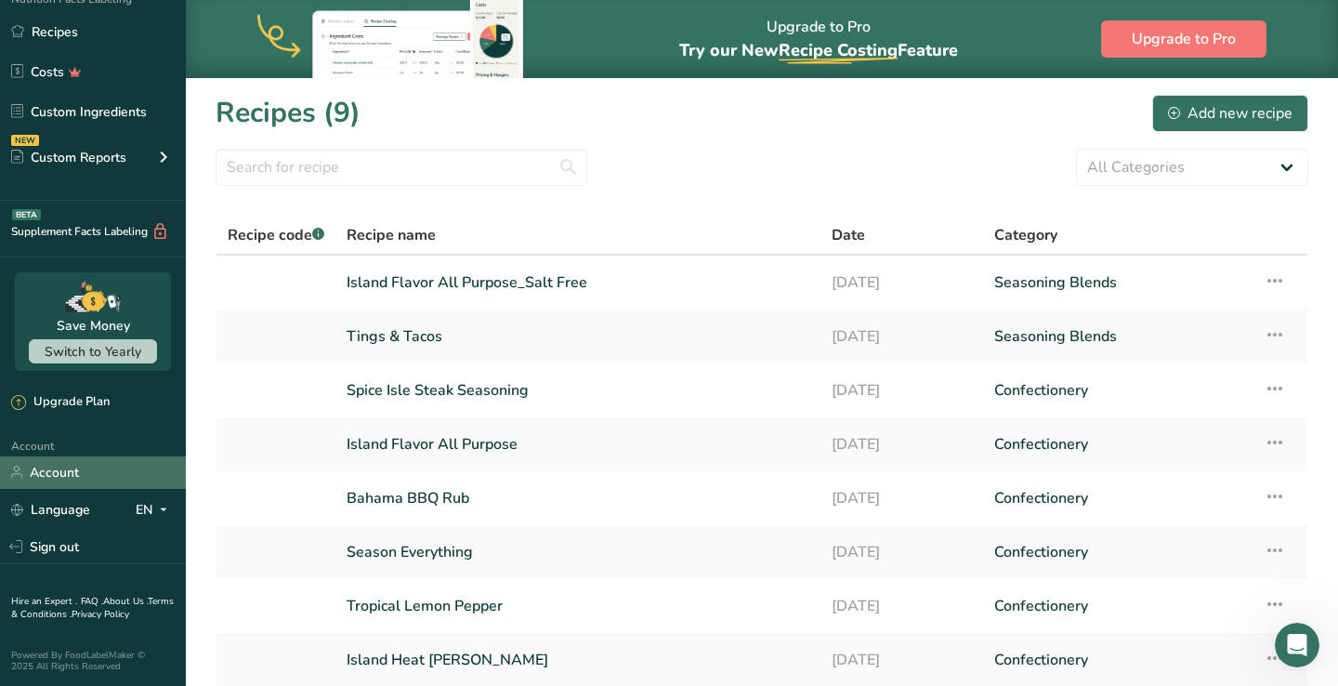
click at [89, 477] on link "Account" at bounding box center [93, 472] width 186 height 33
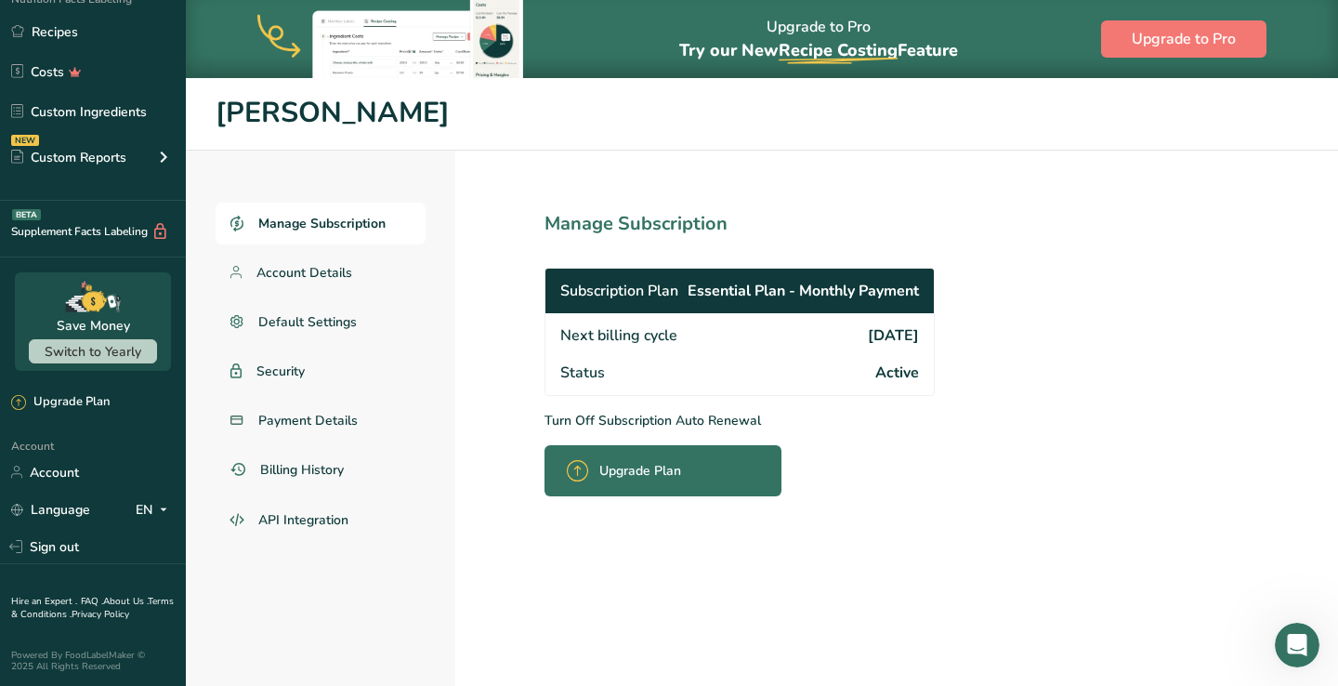
click at [690, 424] on p "Turn Off Subscription Auto Renewal" at bounding box center [780, 421] width 472 height 20
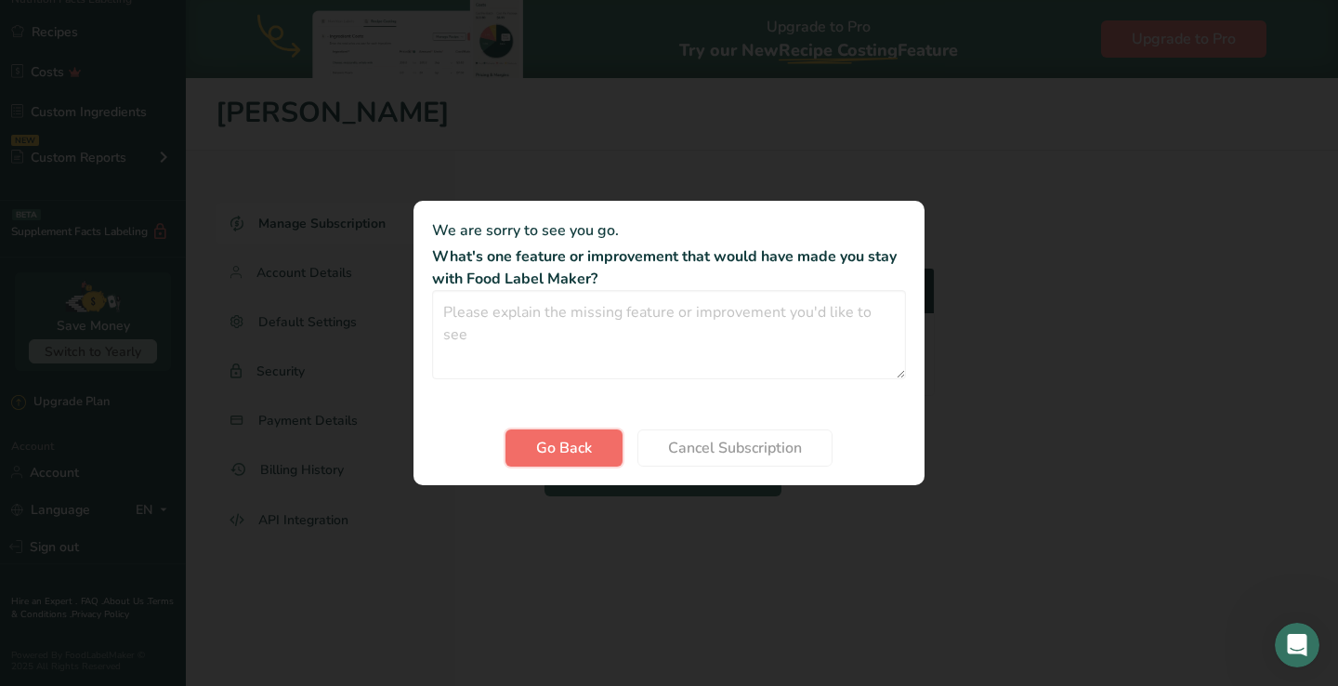
click at [581, 456] on span "Go Back" at bounding box center [564, 448] width 56 height 22
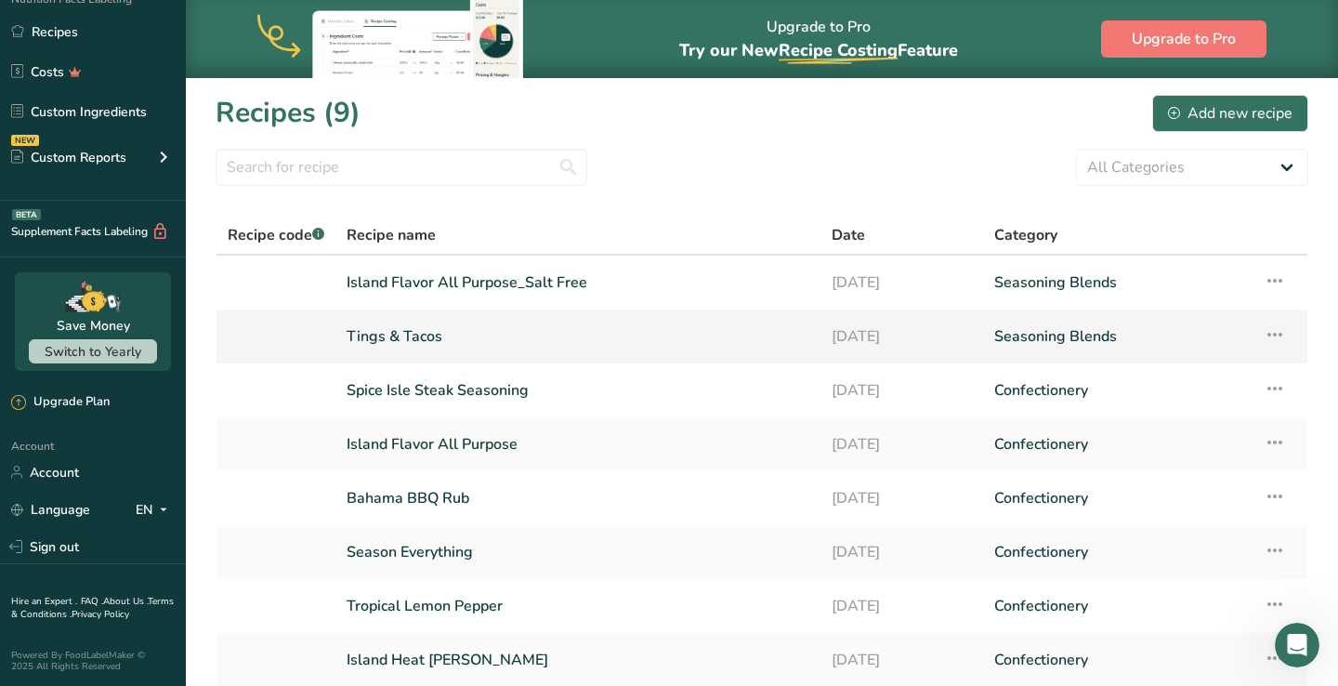
click at [397, 353] on link "Tings & Tacos" at bounding box center [578, 336] width 463 height 39
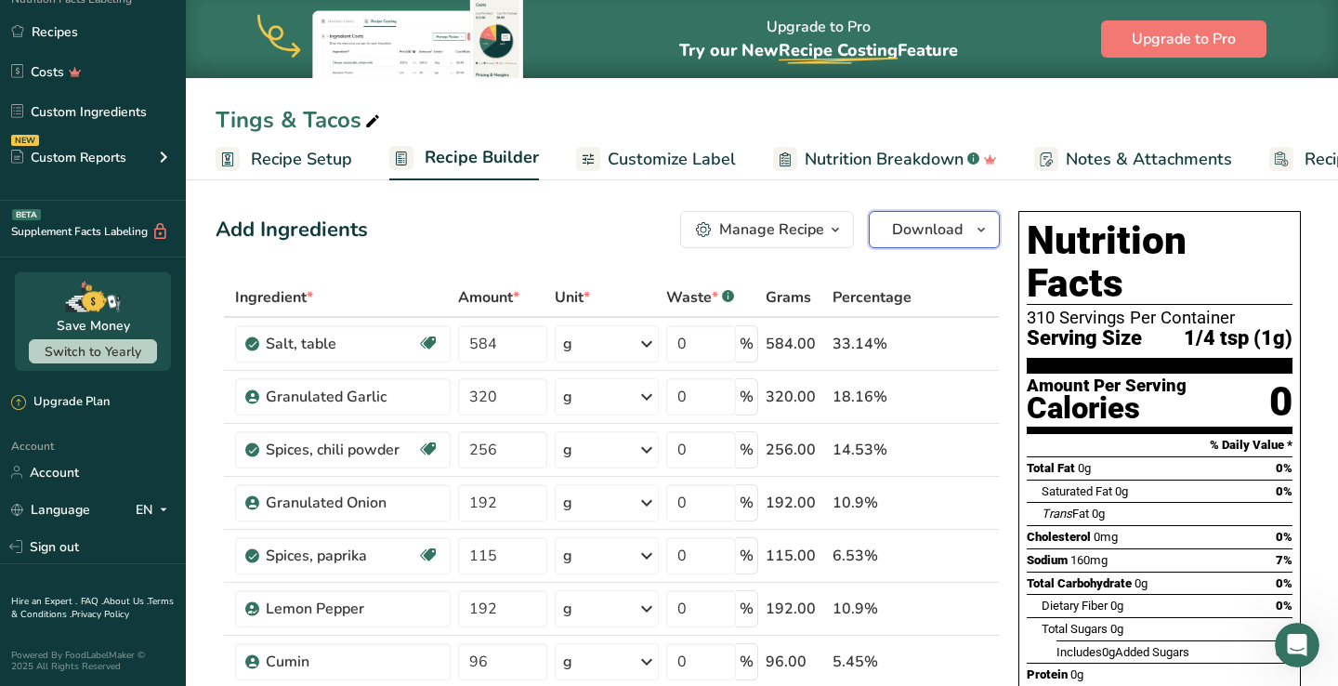
click at [934, 230] on span "Download" at bounding box center [927, 229] width 71 height 22
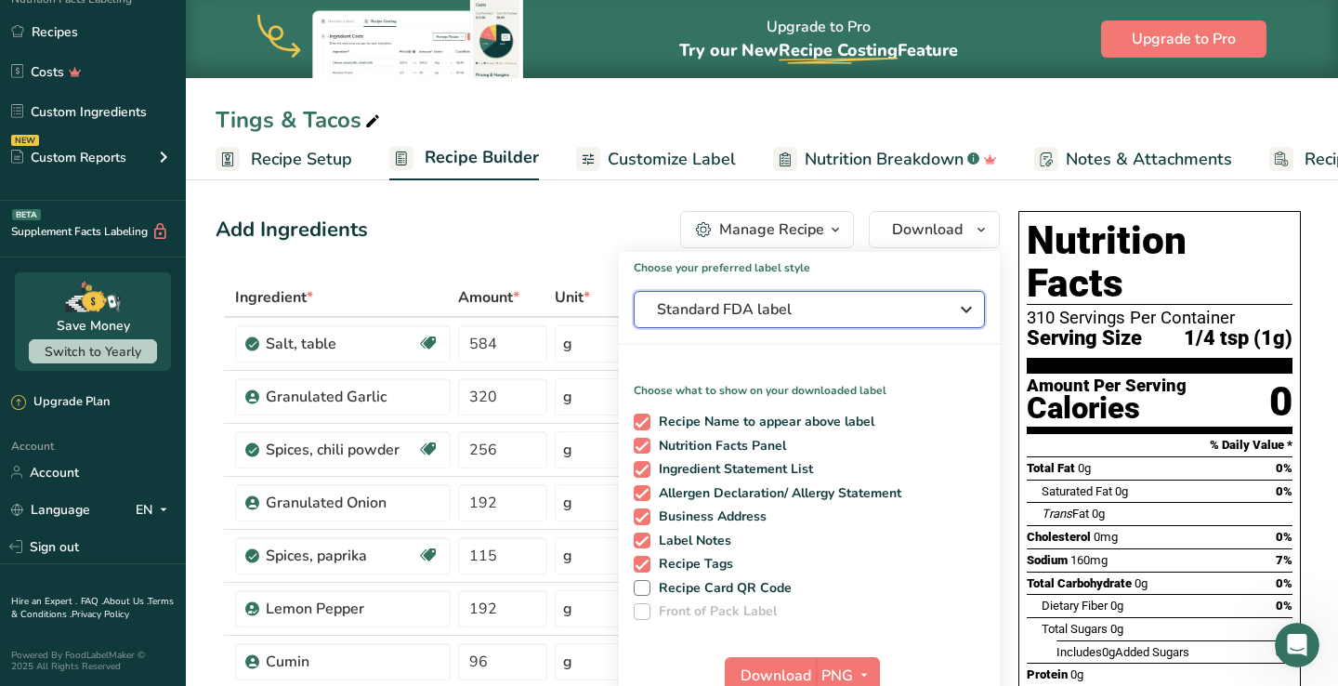
click at [745, 325] on button "Standard FDA label" at bounding box center [809, 309] width 351 height 37
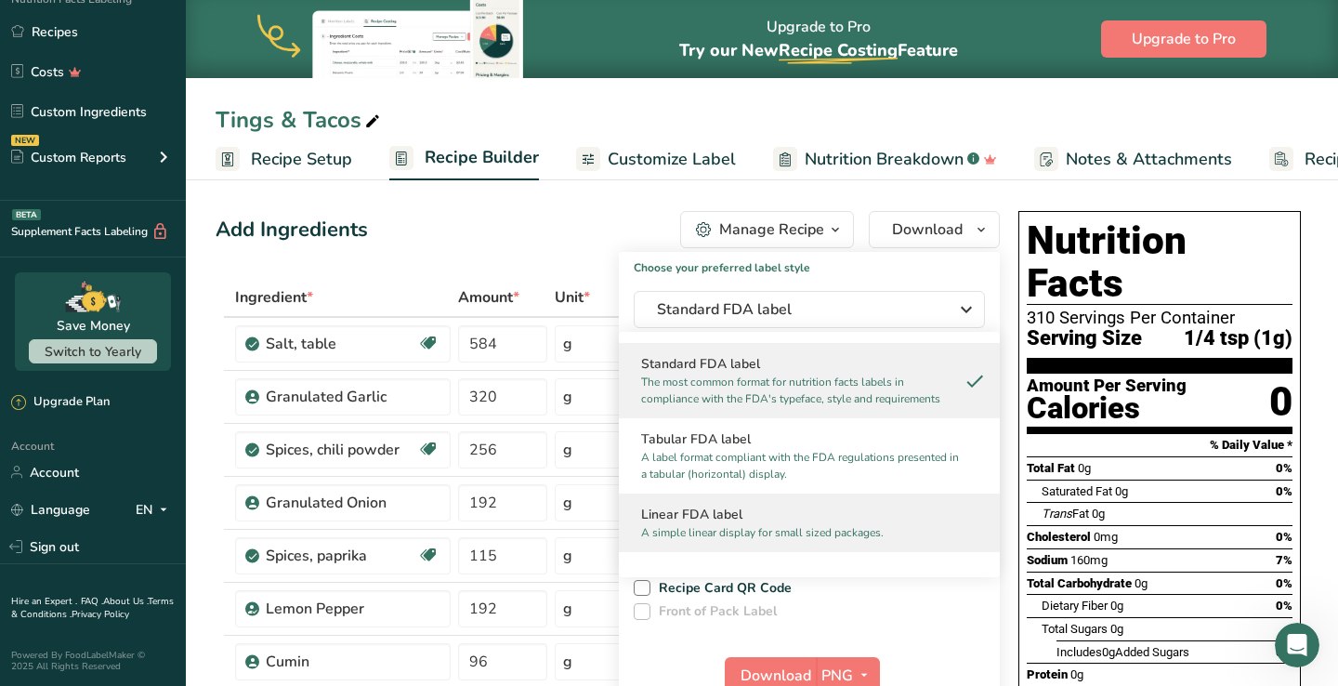
click at [689, 505] on h2 "Linear FDA label" at bounding box center [809, 515] width 336 height 20
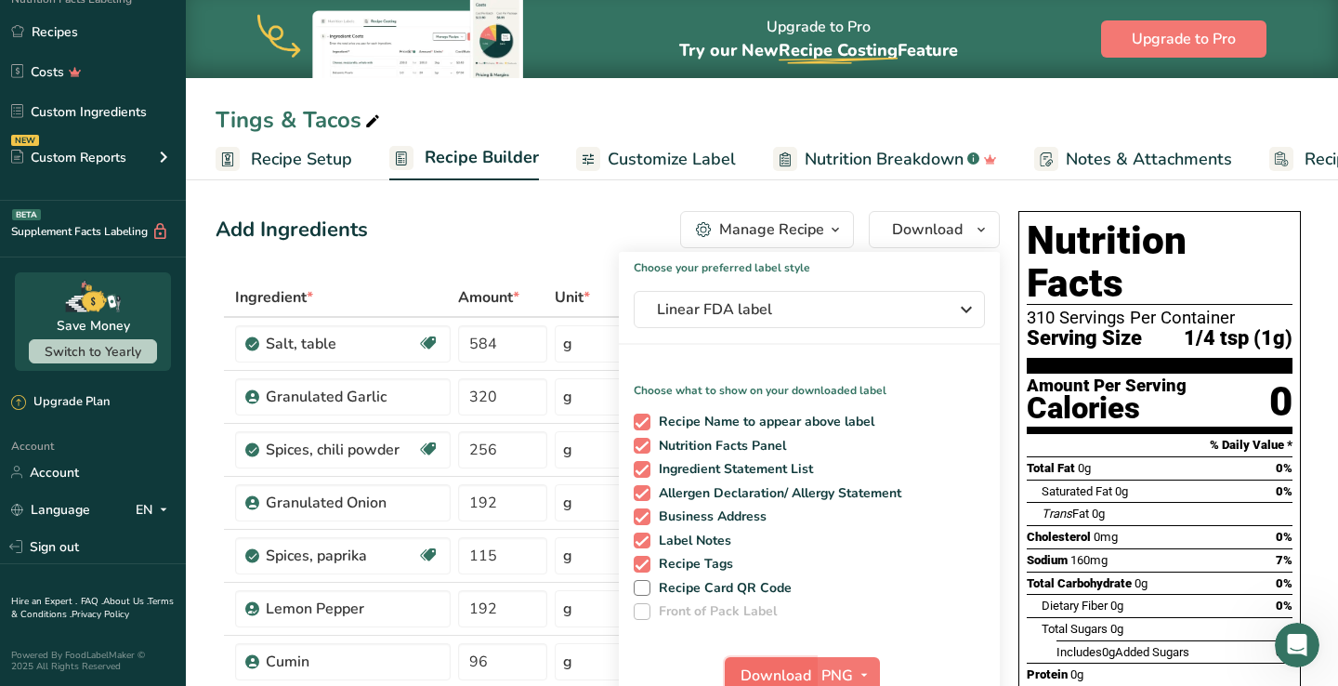
click at [812, 671] on button "Download" at bounding box center [770, 675] width 91 height 37
